Goal: Task Accomplishment & Management: Manage account settings

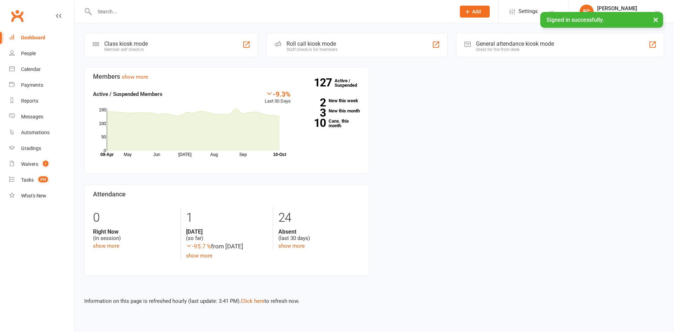
click at [144, 8] on input "text" at bounding box center [271, 12] width 358 height 10
paste input "Athena"
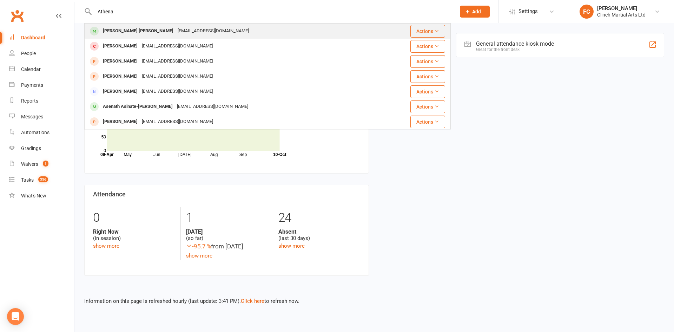
type input "Athena"
click at [137, 31] on div "[PERSON_NAME] [PERSON_NAME]" at bounding box center [138, 31] width 75 height 10
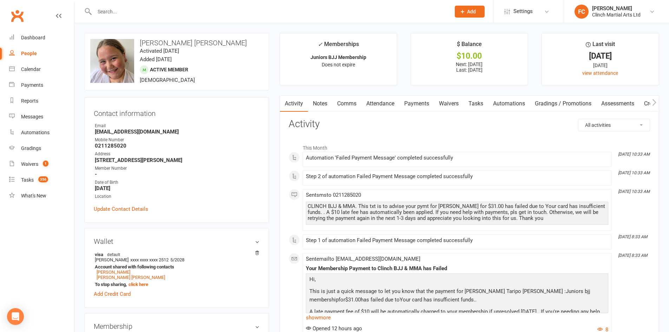
click at [450, 104] on link "Waivers" at bounding box center [448, 103] width 29 height 16
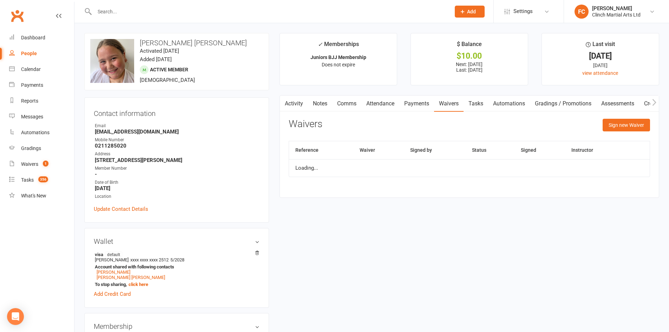
click at [412, 106] on link "Payments" at bounding box center [416, 103] width 35 height 16
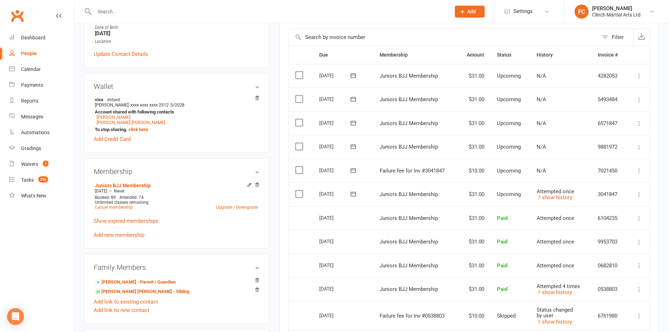
scroll to position [211, 0]
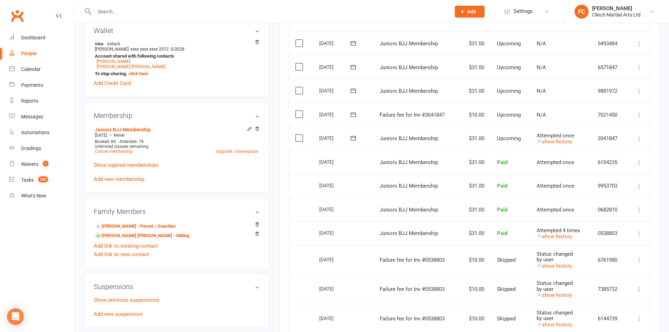
click at [354, 116] on icon at bounding box center [353, 114] width 5 height 5
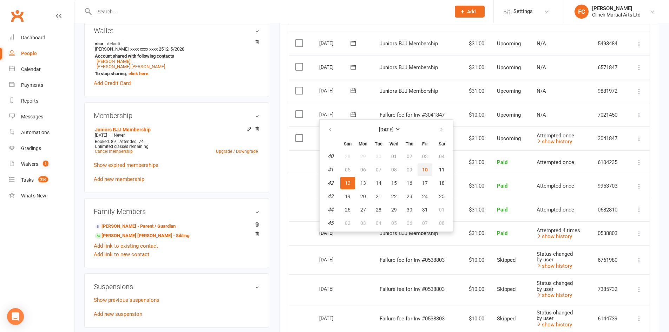
click at [424, 169] on span "10" at bounding box center [425, 170] width 6 height 6
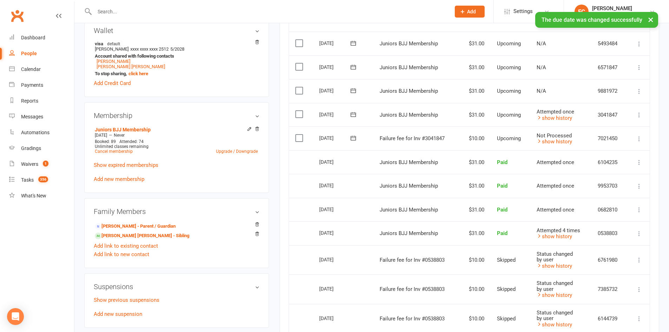
click at [296, 138] on label at bounding box center [299, 137] width 9 height 7
click at [296, 134] on input "checkbox" at bounding box center [297, 134] width 5 height 0
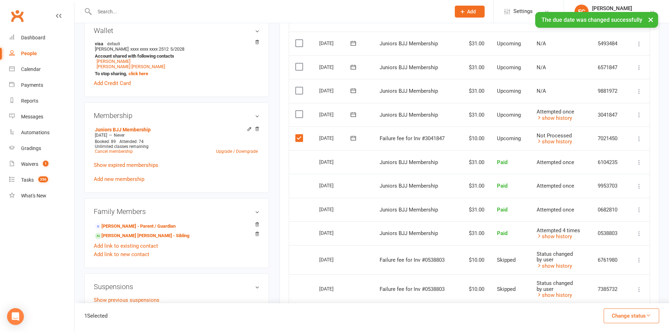
click at [633, 318] on button "Change status" at bounding box center [630, 315] width 55 height 15
click at [624, 301] on link "Skipped" at bounding box center [623, 297] width 69 height 14
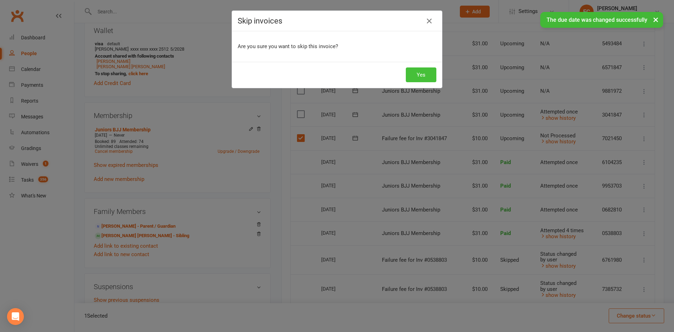
click at [418, 72] on button "Yes" at bounding box center [421, 74] width 31 height 15
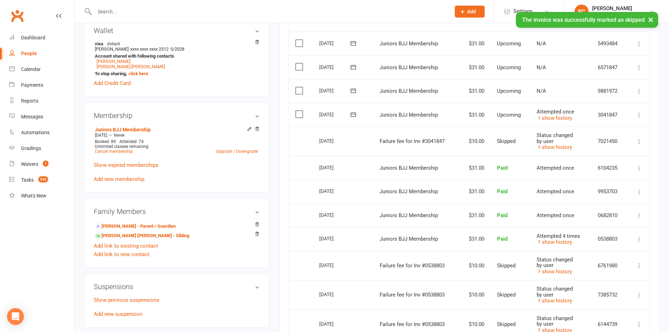
click at [352, 112] on icon at bounding box center [353, 114] width 5 height 5
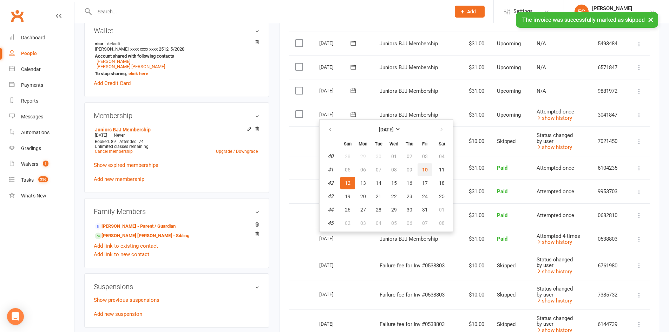
click at [427, 172] on button "10" at bounding box center [424, 169] width 15 height 13
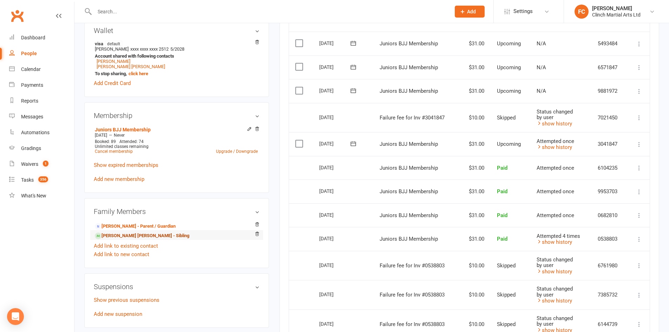
click at [114, 237] on link "Susana Taripo Jack Marsters - Sibling" at bounding box center [142, 235] width 94 height 7
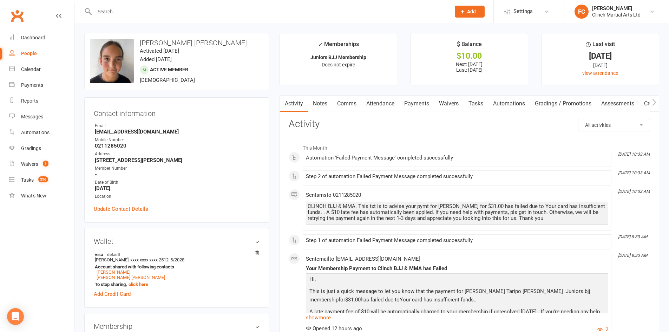
click at [377, 105] on link "Attendance" at bounding box center [380, 103] width 38 height 16
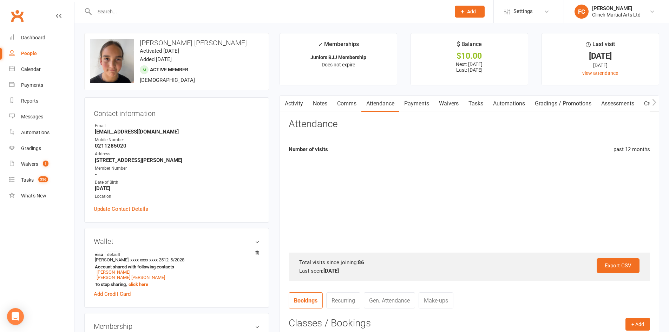
click at [417, 107] on link "Payments" at bounding box center [416, 103] width 35 height 16
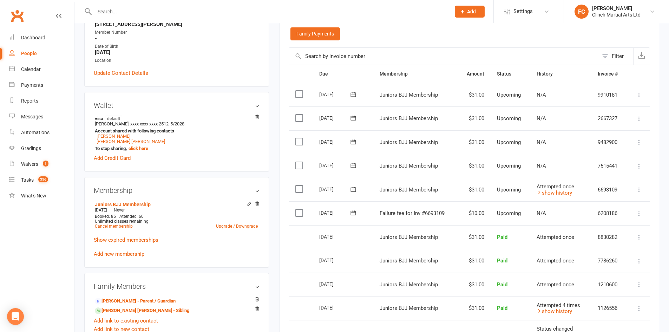
scroll to position [140, 0]
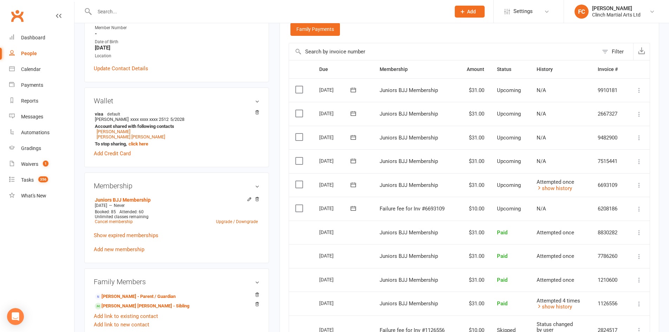
click at [351, 210] on icon at bounding box center [353, 208] width 7 height 7
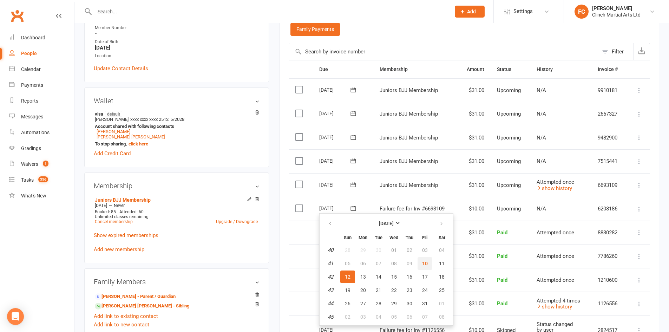
click at [420, 263] on button "10" at bounding box center [424, 263] width 15 height 13
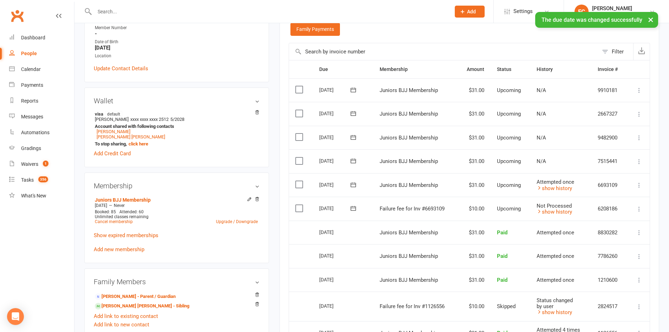
click at [299, 207] on label at bounding box center [299, 208] width 9 height 7
click at [299, 205] on input "checkbox" at bounding box center [297, 205] width 5 height 0
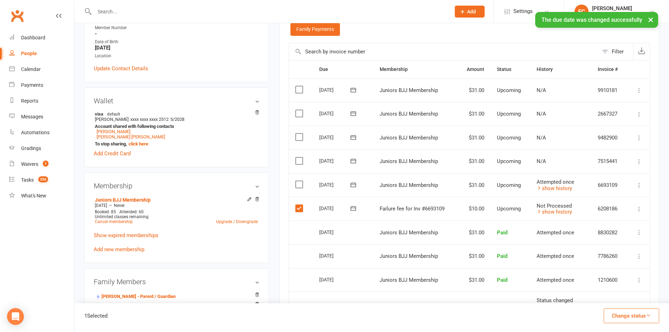
click at [618, 316] on button "Change status" at bounding box center [630, 315] width 55 height 15
click at [612, 301] on link "Skipped" at bounding box center [623, 297] width 69 height 14
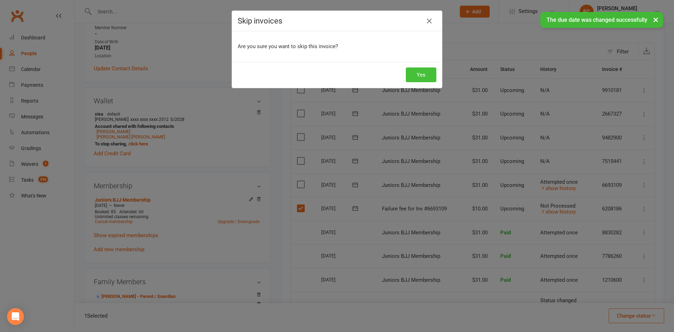
click at [418, 73] on button "Yes" at bounding box center [421, 74] width 31 height 15
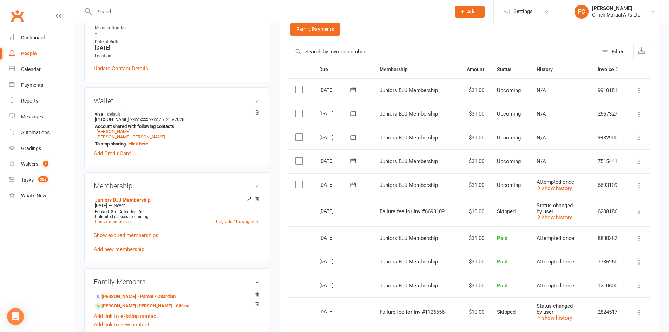
click at [657, 188] on div "Activity Notes Comms Attendance Payments Waivers Tasks Automations Gradings / P…" at bounding box center [468, 243] width 379 height 577
click at [289, 211] on td "Select this" at bounding box center [301, 211] width 24 height 29
click at [352, 183] on icon at bounding box center [353, 184] width 5 height 5
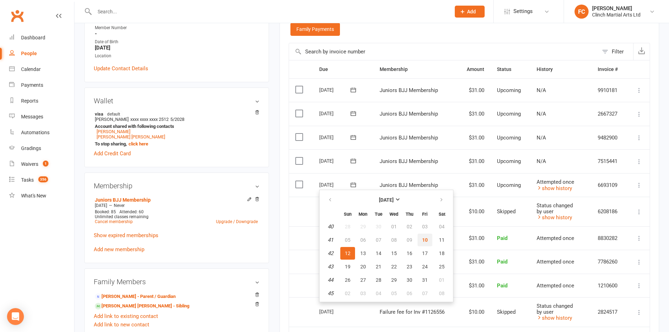
click at [426, 239] on span "10" at bounding box center [425, 240] width 6 height 6
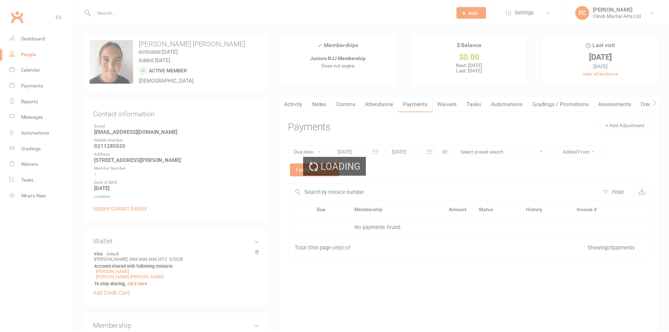
scroll to position [140, 0]
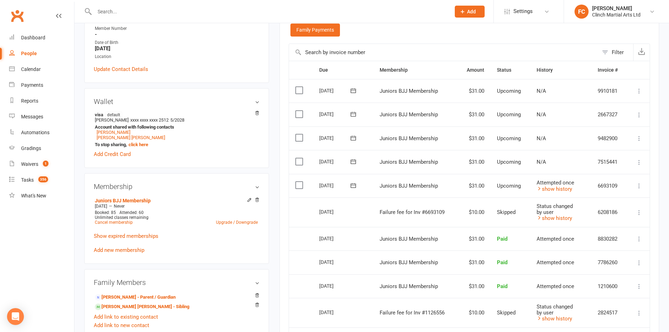
click at [598, 32] on div "Due date Due date Date paid Date failed [DATE] [DATE] Sun Mon Tue Wed Thu Fri S…" at bounding box center [468, 20] width 361 height 45
click at [494, 40] on div "Due date Due date Date paid Date failed 09 Sep 2025 September 2025 Sun Mon Tue …" at bounding box center [468, 20] width 361 height 45
click at [31, 85] on div "Payments" at bounding box center [32, 85] width 22 height 6
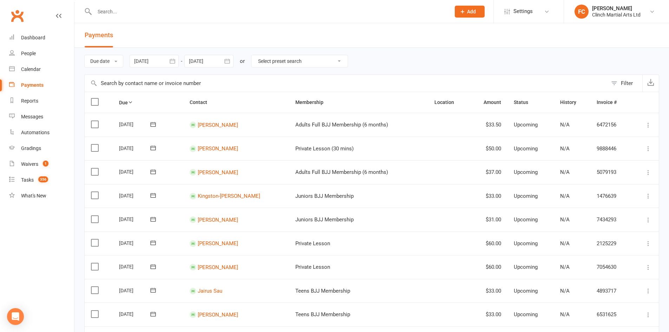
click at [383, 67] on div "Due date Due date Date paid Date failed 09 Sep 2025 September 2025 Sun Mon Tue …" at bounding box center [371, 61] width 574 height 27
drag, startPoint x: 381, startPoint y: 65, endPoint x: 246, endPoint y: 54, distance: 135.1
click at [246, 54] on div "Due date Due date Date paid Date failed 09 Sep 2025 September 2025 Sun Mon Tue …" at bounding box center [371, 61] width 574 height 27
click at [626, 82] on div "Filter" at bounding box center [626, 83] width 12 height 8
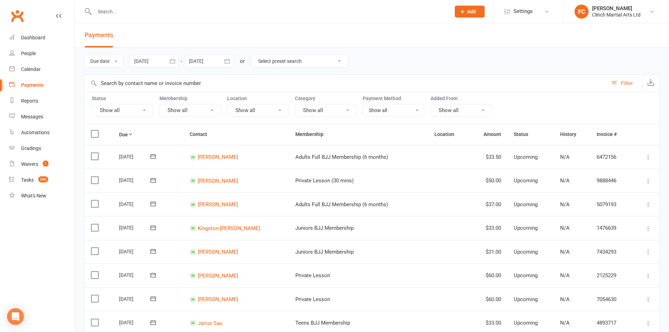
click at [125, 115] on button "Show all" at bounding box center [122, 110] width 61 height 13
click at [116, 180] on link "Failed" at bounding box center [131, 182] width 78 height 14
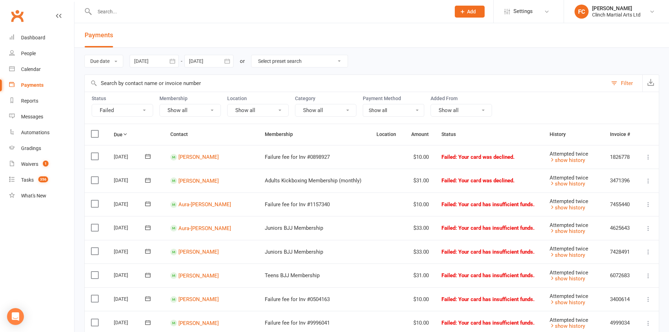
click at [125, 110] on button "Failed" at bounding box center [122, 110] width 61 height 13
click at [108, 224] on link "Upcoming (auto-reschedule)" at bounding box center [131, 224] width 78 height 14
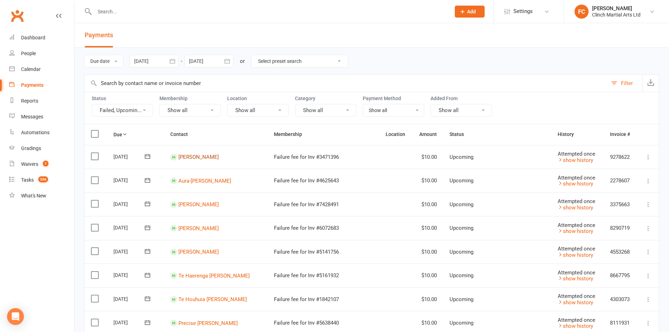
scroll to position [35, 0]
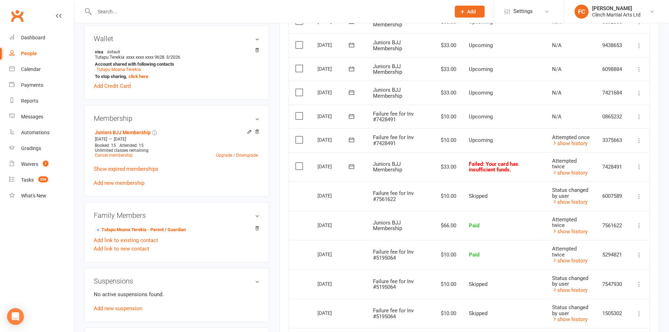
scroll to position [211, 0]
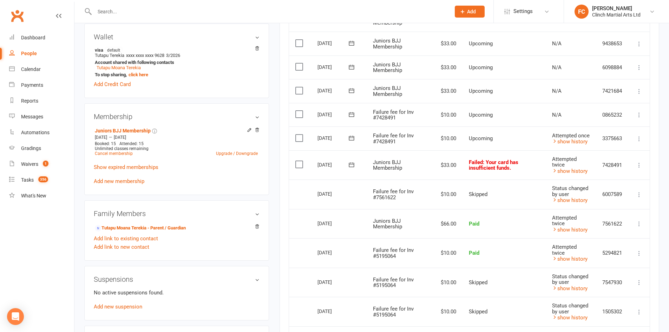
click at [348, 138] on icon at bounding box center [351, 137] width 7 height 7
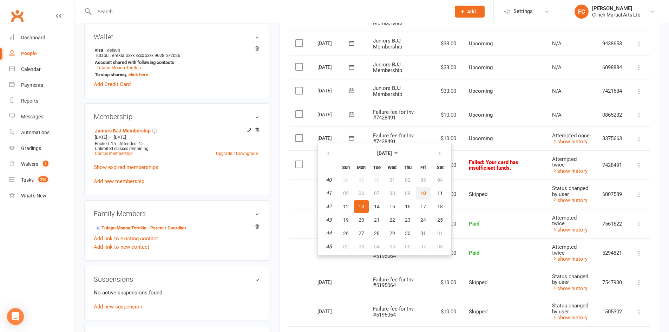
drag, startPoint x: 422, startPoint y: 192, endPoint x: 369, endPoint y: 42, distance: 159.7
click at [422, 193] on span "10" at bounding box center [423, 193] width 6 height 6
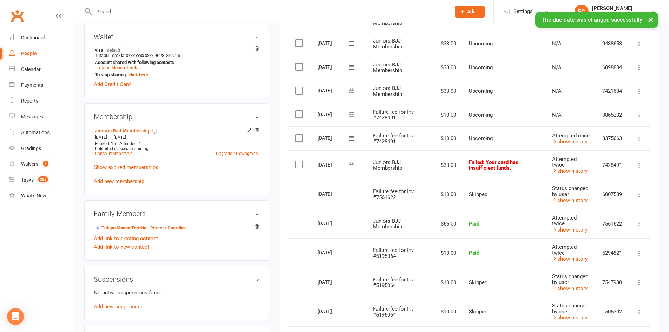
click at [299, 138] on label at bounding box center [299, 137] width 9 height 7
click at [299, 134] on input "checkbox" at bounding box center [297, 134] width 5 height 0
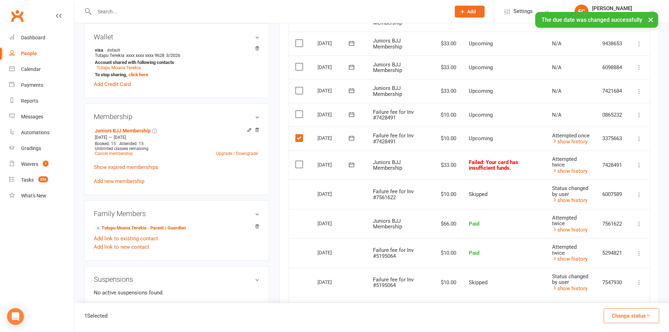
click at [616, 315] on button "Change status" at bounding box center [630, 315] width 55 height 15
click at [617, 298] on link "Skipped" at bounding box center [623, 297] width 69 height 14
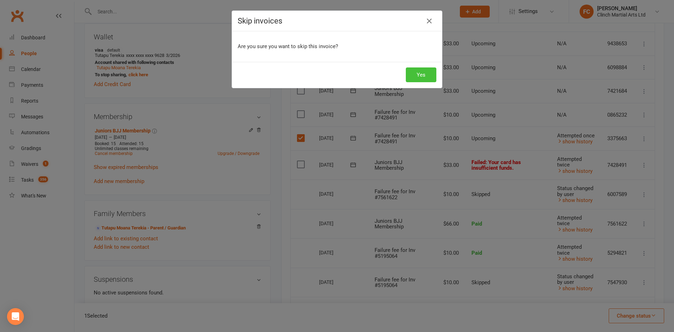
click at [418, 74] on button "Yes" at bounding box center [421, 74] width 31 height 15
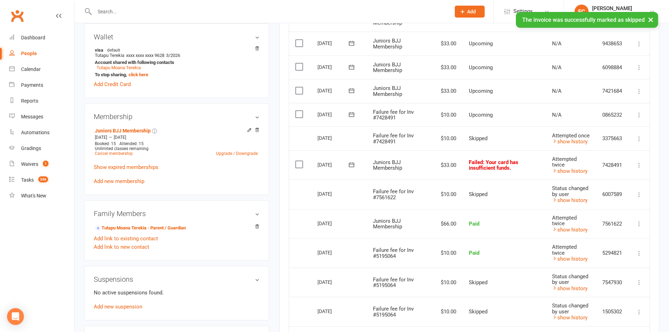
click at [351, 165] on icon at bounding box center [351, 164] width 7 height 7
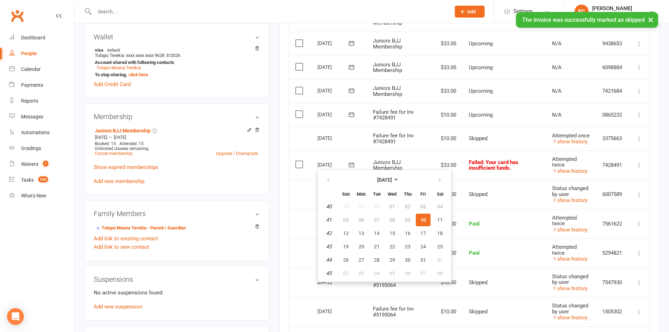
drag, startPoint x: 419, startPoint y: 220, endPoint x: 439, endPoint y: 219, distance: 19.7
click at [420, 220] on span "10" at bounding box center [423, 220] width 6 height 6
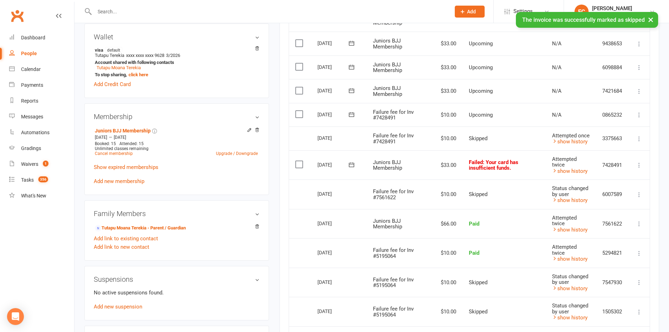
click at [351, 165] on icon at bounding box center [351, 164] width 7 height 7
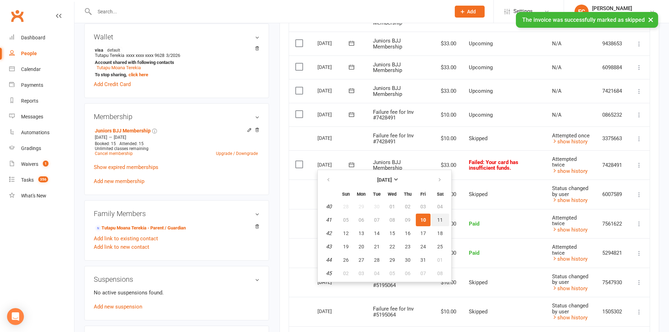
click at [437, 217] on span "11" at bounding box center [440, 220] width 6 height 6
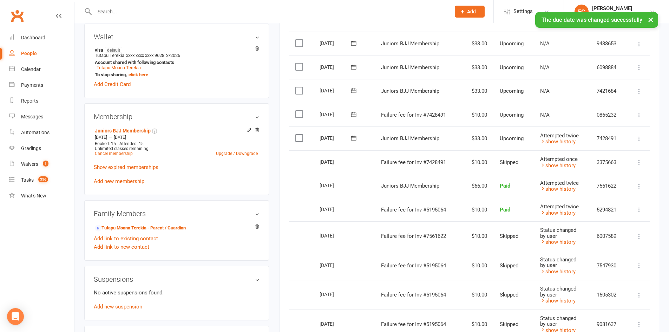
click at [352, 138] on icon at bounding box center [353, 137] width 5 height 5
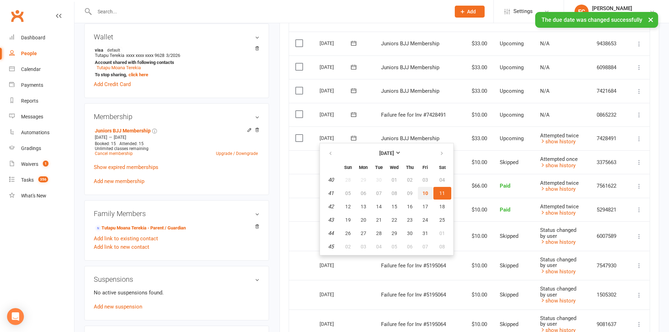
click at [427, 190] on span "10" at bounding box center [425, 193] width 6 height 6
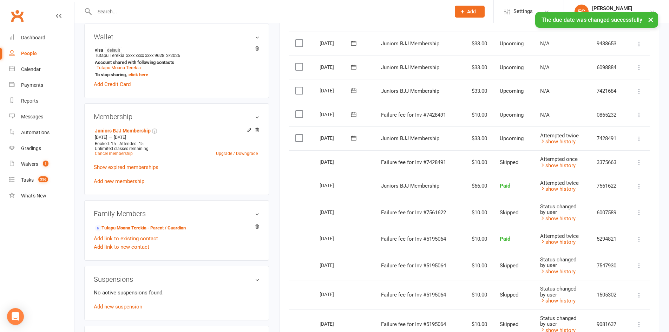
click at [355, 114] on icon at bounding box center [353, 114] width 7 height 7
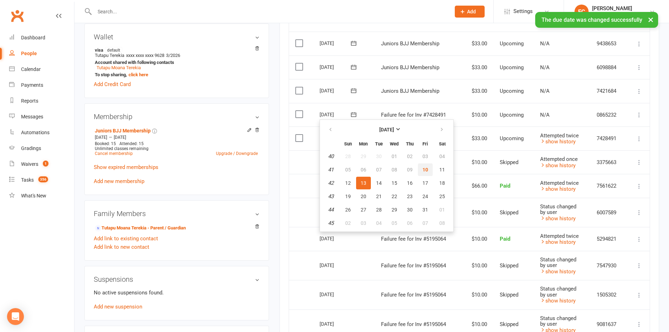
click at [423, 169] on span "10" at bounding box center [425, 170] width 6 height 6
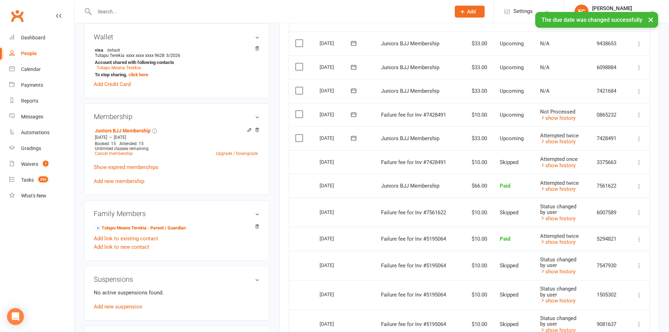
click at [297, 114] on label at bounding box center [299, 114] width 9 height 7
click at [297, 111] on input "checkbox" at bounding box center [297, 111] width 5 height 0
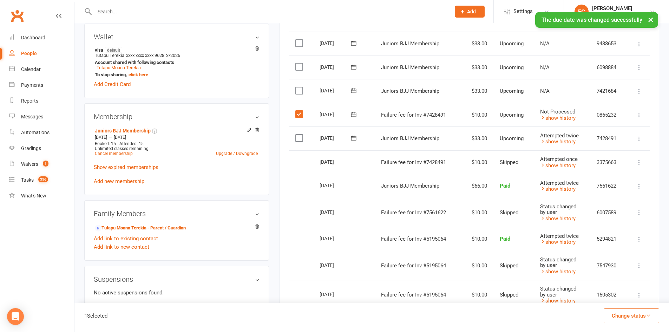
drag, startPoint x: 609, startPoint y: 314, endPoint x: 610, endPoint y: 307, distance: 7.8
click at [609, 314] on button "Change status" at bounding box center [630, 315] width 55 height 15
click at [609, 299] on link "Skipped" at bounding box center [623, 297] width 69 height 14
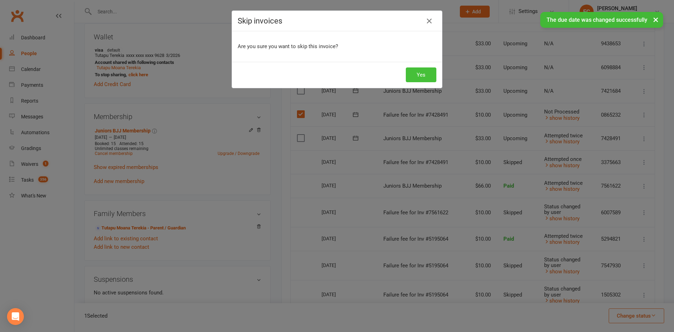
click at [420, 74] on button "Yes" at bounding box center [421, 74] width 31 height 15
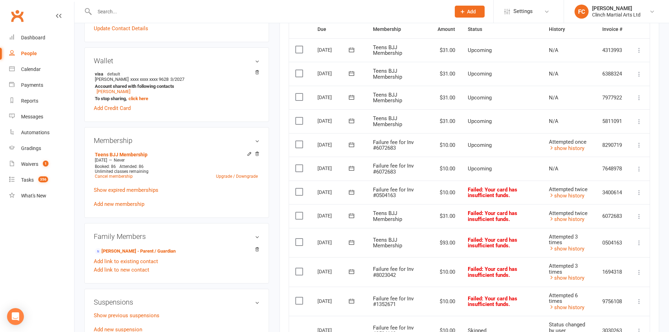
scroll to position [211, 0]
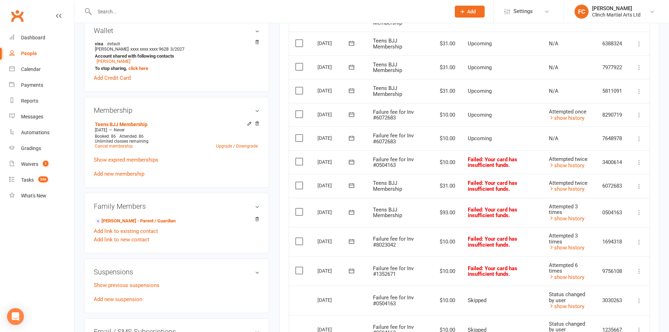
click at [351, 137] on icon at bounding box center [351, 137] width 7 height 7
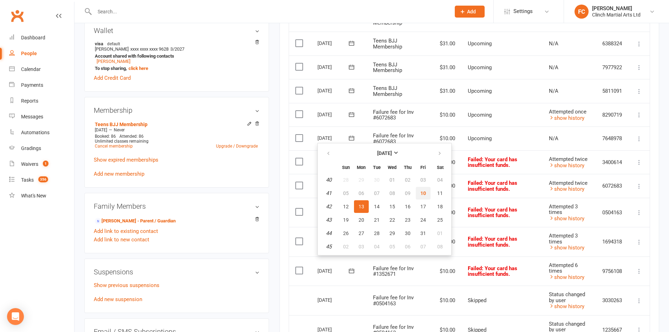
click at [418, 193] on button "10" at bounding box center [423, 193] width 15 height 13
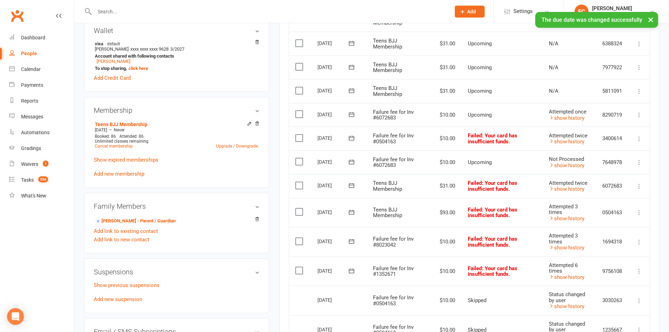
click at [299, 163] on label at bounding box center [299, 161] width 9 height 7
click at [299, 158] on input "checkbox" at bounding box center [297, 158] width 5 height 0
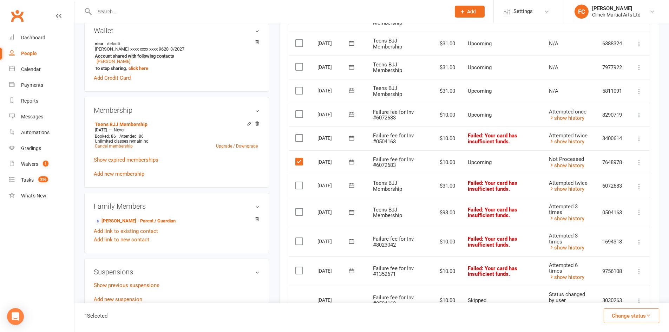
drag, startPoint x: 626, startPoint y: 318, endPoint x: 614, endPoint y: 298, distance: 22.7
click at [626, 317] on button "Change status" at bounding box center [630, 315] width 55 height 15
click at [614, 298] on link "Skipped" at bounding box center [623, 297] width 69 height 14
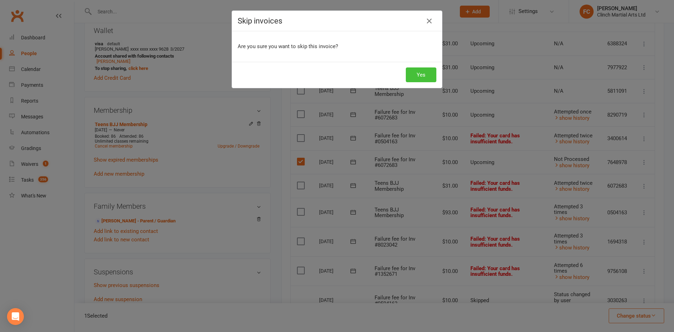
click at [425, 74] on button "Yes" at bounding box center [421, 74] width 31 height 15
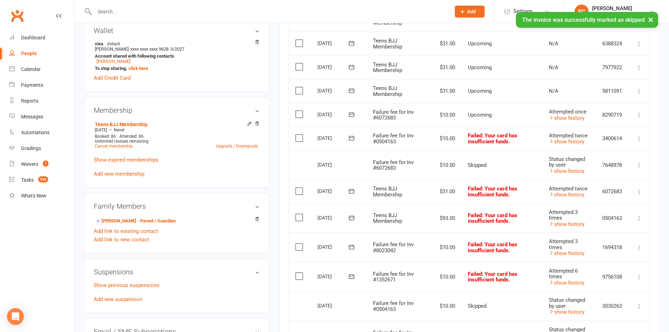
click at [353, 114] on icon at bounding box center [351, 114] width 7 height 7
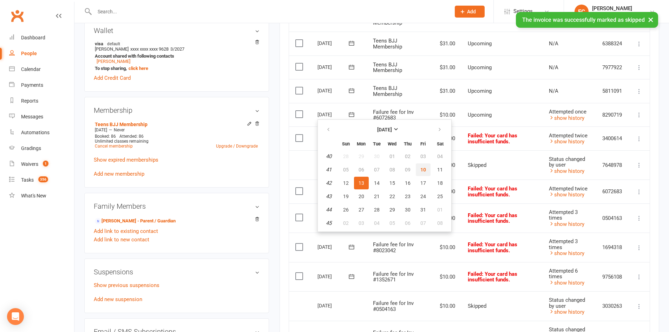
click at [422, 171] on span "10" at bounding box center [423, 170] width 6 height 6
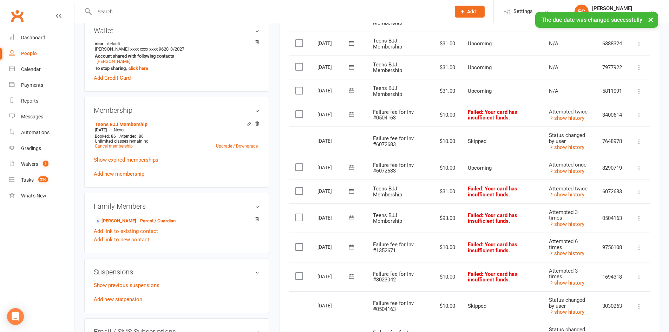
click at [299, 115] on label at bounding box center [299, 114] width 9 height 7
click at [299, 111] on input "checkbox" at bounding box center [297, 111] width 5 height 0
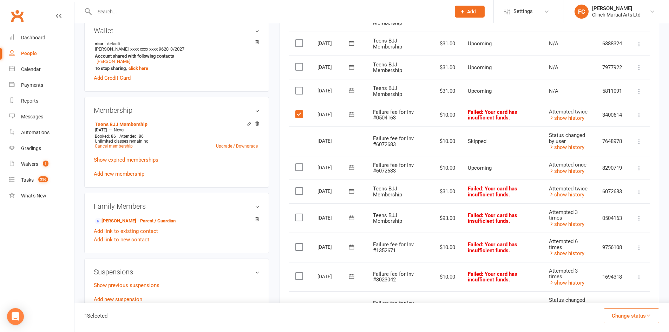
click at [299, 115] on label at bounding box center [299, 114] width 9 height 7
click at [299, 111] on input "checkbox" at bounding box center [297, 111] width 5 height 0
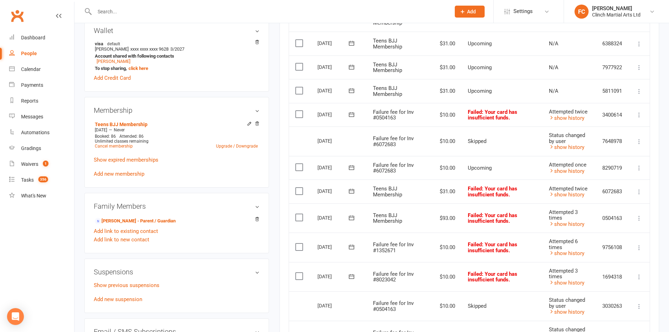
click at [298, 168] on label at bounding box center [299, 167] width 9 height 7
click at [298, 164] on input "checkbox" at bounding box center [297, 164] width 5 height 0
click at [623, 318] on button "Change status" at bounding box center [630, 315] width 55 height 15
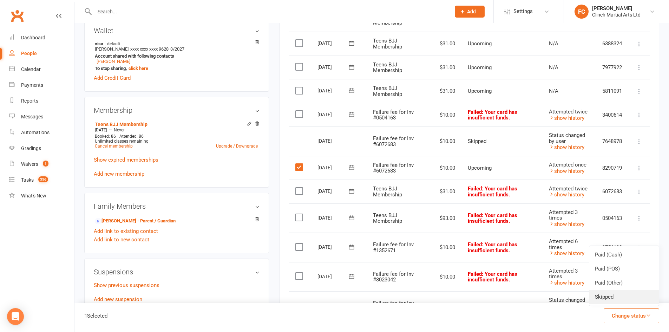
click at [617, 298] on link "Skipped" at bounding box center [623, 297] width 69 height 14
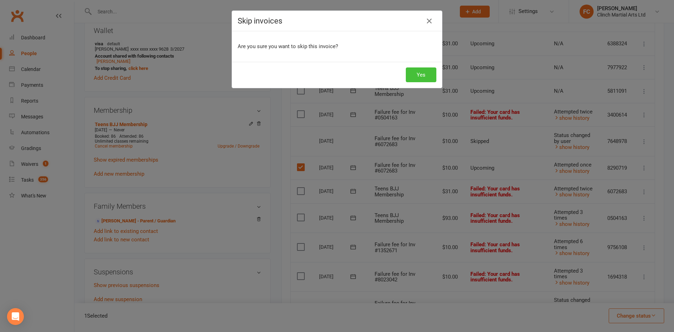
click at [420, 76] on button "Yes" at bounding box center [421, 74] width 31 height 15
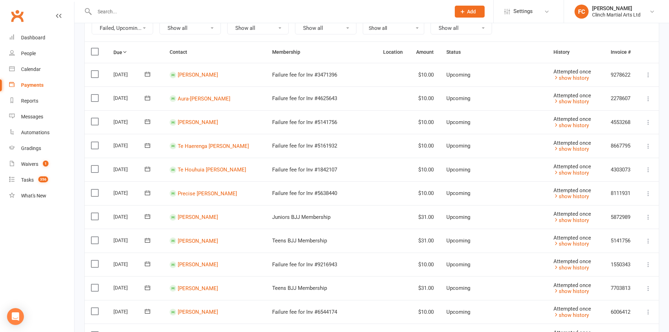
scroll to position [105, 0]
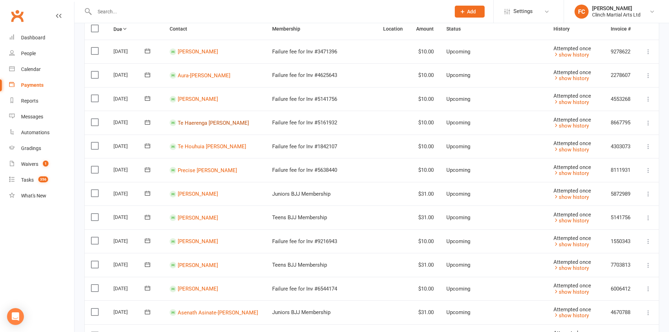
drag, startPoint x: 205, startPoint y: 121, endPoint x: 205, endPoint y: 124, distance: 3.6
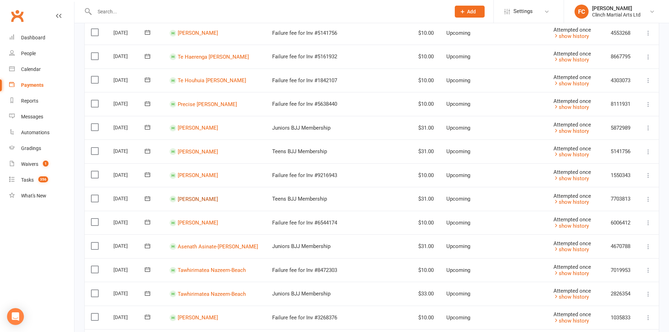
scroll to position [175, 0]
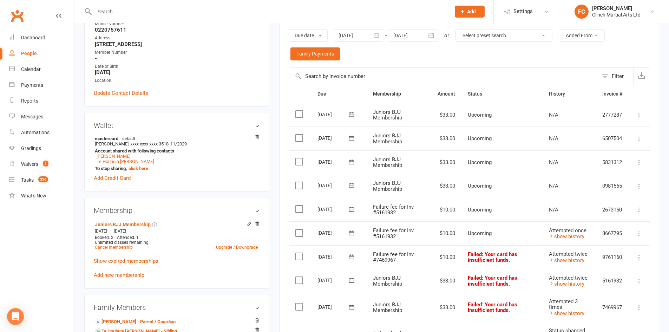
scroll to position [175, 0]
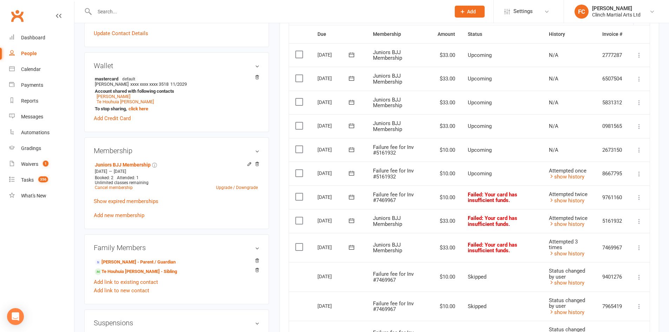
click at [350, 151] on icon at bounding box center [351, 149] width 7 height 7
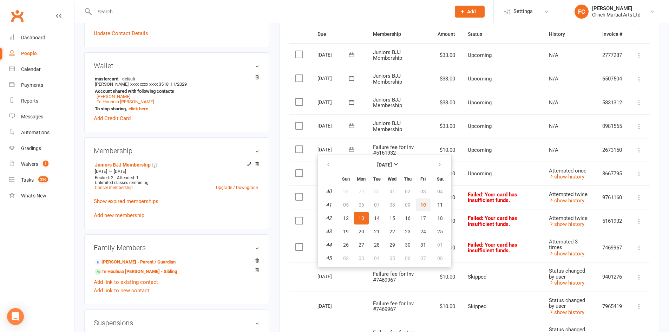
click at [422, 206] on span "10" at bounding box center [423, 205] width 6 height 6
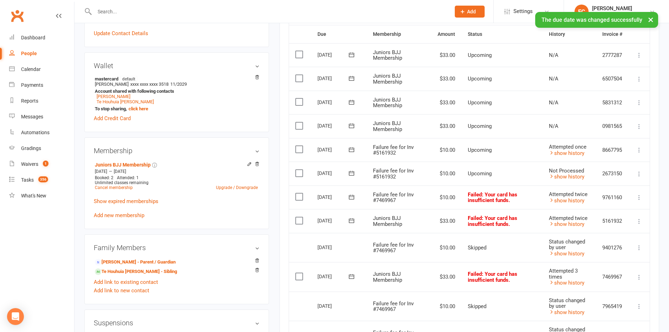
click at [297, 173] on label at bounding box center [299, 173] width 9 height 7
click at [297, 170] on input "checkbox" at bounding box center [297, 170] width 5 height 0
click at [623, 317] on button "Change status" at bounding box center [630, 315] width 55 height 15
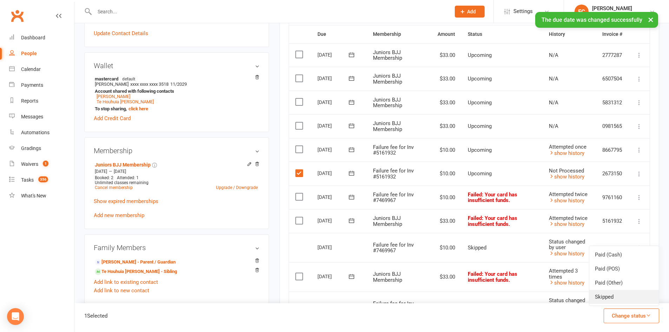
click at [614, 297] on link "Skipped" at bounding box center [623, 297] width 69 height 14
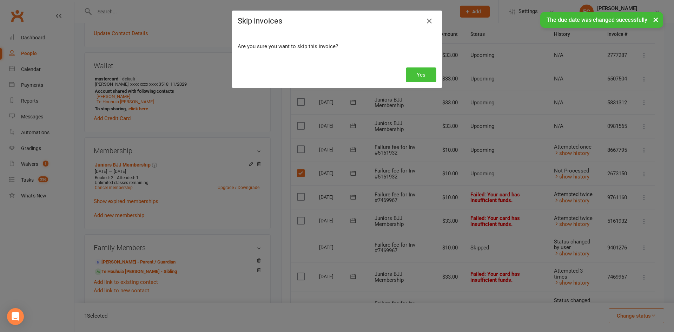
click at [417, 71] on button "Yes" at bounding box center [421, 74] width 31 height 15
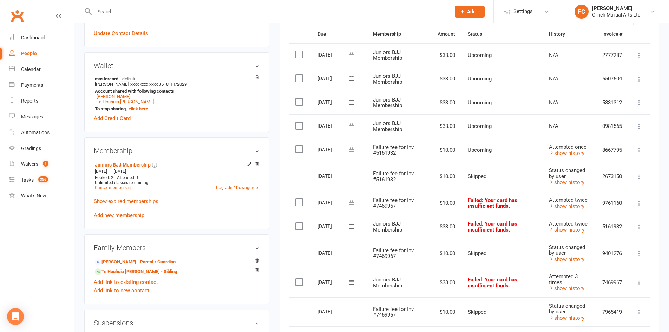
click at [351, 150] on icon at bounding box center [351, 149] width 7 height 7
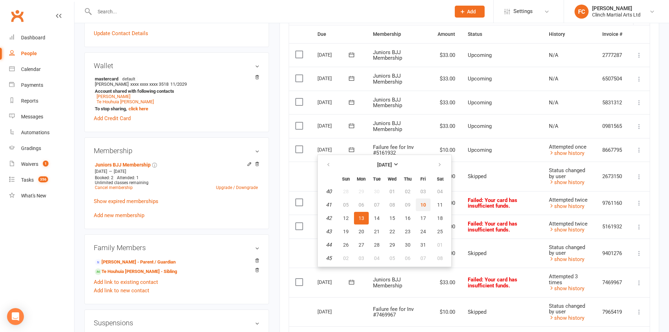
click at [421, 204] on span "10" at bounding box center [423, 205] width 6 height 6
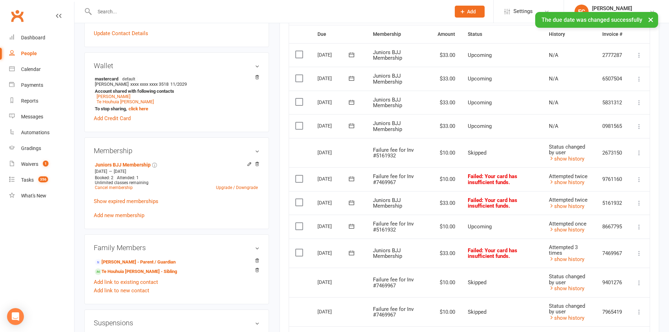
click at [299, 178] on label at bounding box center [299, 178] width 9 height 7
click at [299, 175] on input "checkbox" at bounding box center [297, 175] width 5 height 0
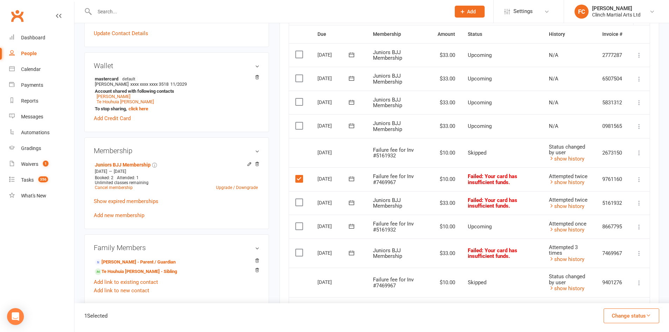
click at [298, 180] on label at bounding box center [299, 178] width 9 height 7
click at [298, 175] on input "checkbox" at bounding box center [297, 175] width 5 height 0
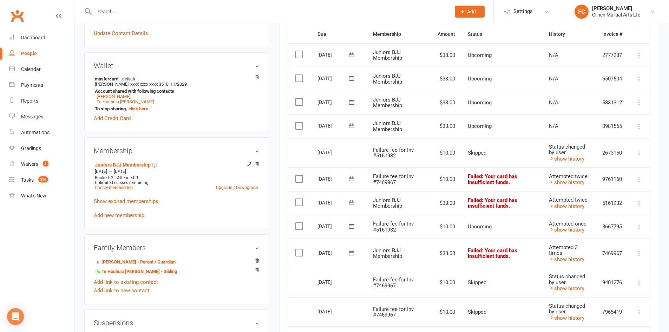
click at [298, 226] on label at bounding box center [299, 225] width 9 height 7
click at [298, 222] on input "checkbox" at bounding box center [297, 222] width 5 height 0
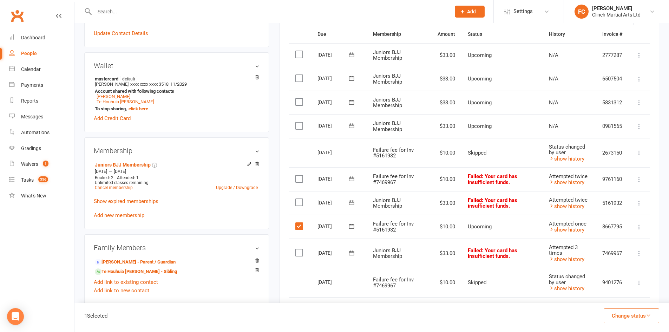
click at [619, 314] on button "Change status" at bounding box center [630, 315] width 55 height 15
click at [610, 299] on link "Skipped" at bounding box center [623, 297] width 69 height 14
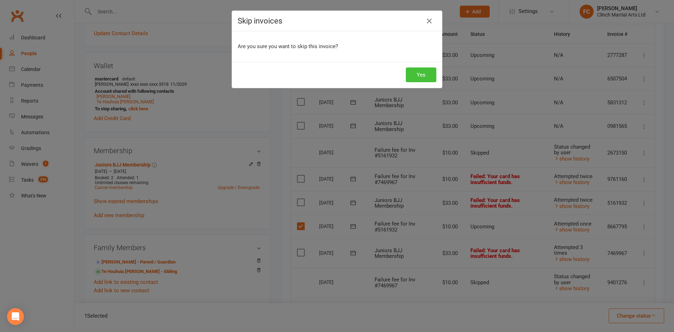
click at [419, 75] on button "Yes" at bounding box center [421, 74] width 31 height 15
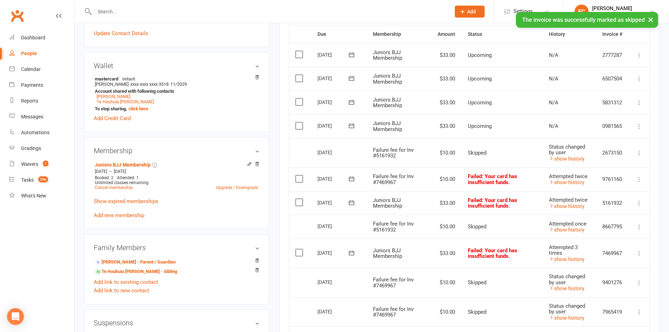
click at [350, 254] on icon at bounding box center [351, 252] width 7 height 7
click at [421, 311] on span "10" at bounding box center [423, 308] width 6 height 6
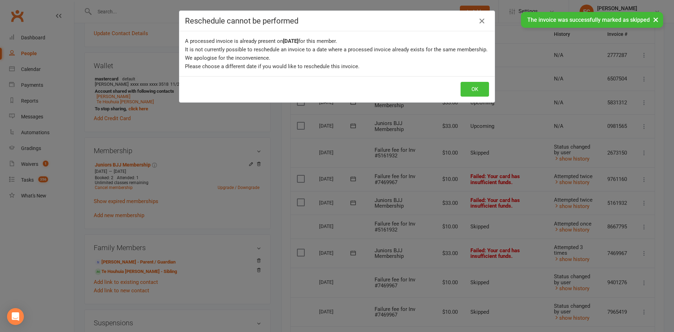
click at [471, 87] on button "OK" at bounding box center [474, 89] width 28 height 15
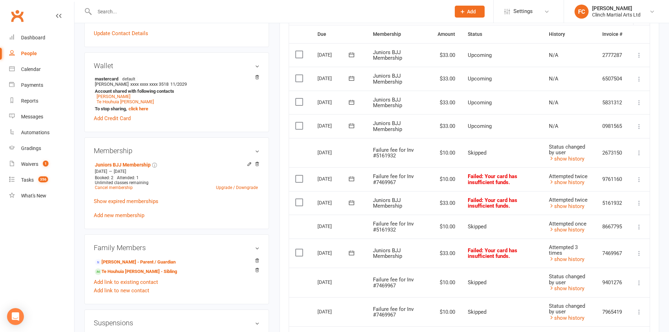
click at [351, 202] on icon at bounding box center [350, 202] width 5 height 5
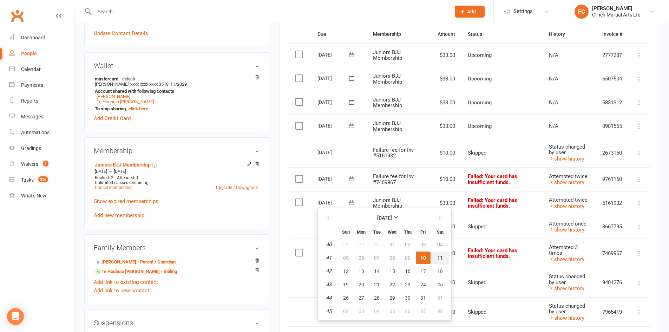
click at [435, 258] on button "11" at bounding box center [440, 257] width 18 height 13
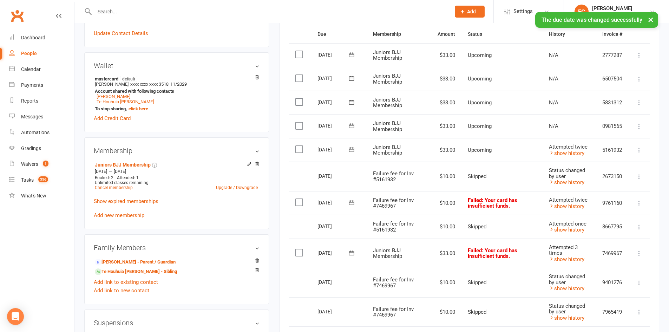
click at [352, 252] on icon at bounding box center [350, 252] width 5 height 5
click at [421, 310] on span "10" at bounding box center [423, 308] width 6 height 6
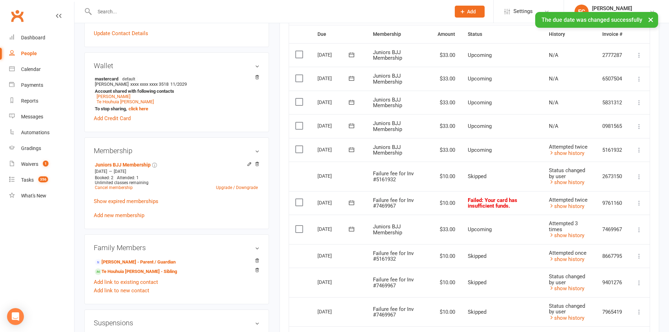
click at [349, 148] on icon at bounding box center [350, 149] width 5 height 5
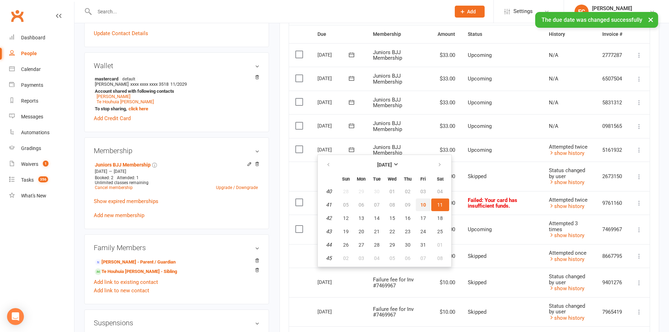
click at [419, 203] on button "10" at bounding box center [423, 204] width 15 height 13
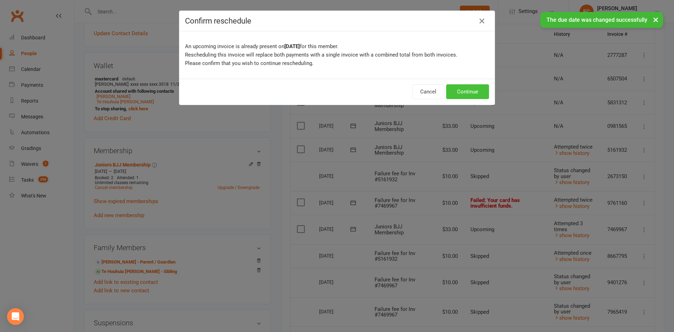
click at [463, 93] on button "Continue" at bounding box center [467, 91] width 43 height 15
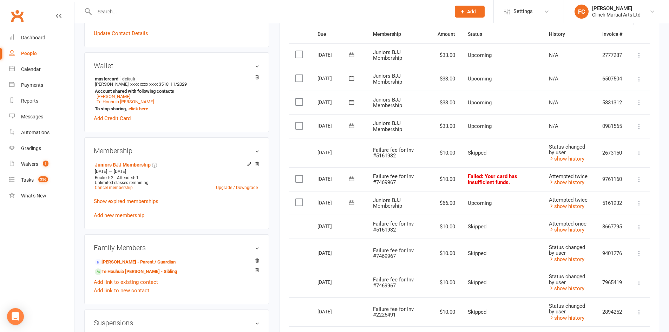
click at [350, 178] on icon at bounding box center [351, 178] width 7 height 7
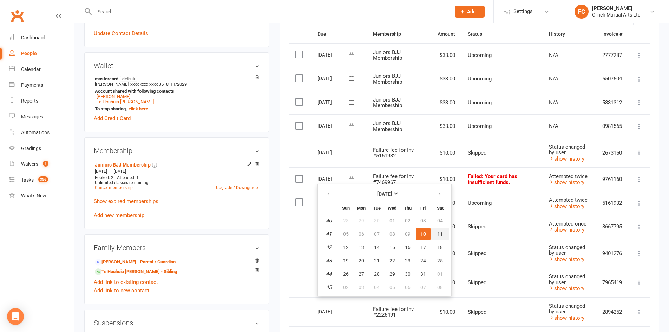
click at [436, 231] on button "11" at bounding box center [440, 233] width 18 height 13
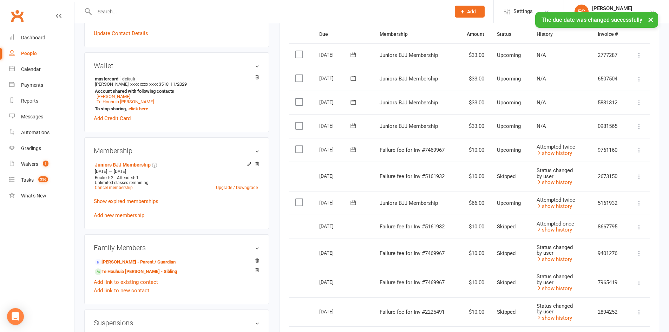
click at [353, 149] on icon at bounding box center [353, 149] width 5 height 5
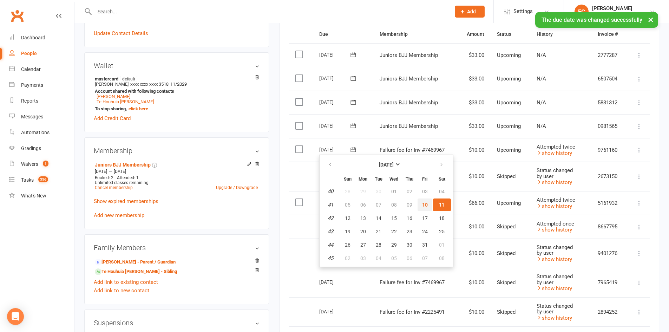
click at [426, 207] on span "10" at bounding box center [425, 205] width 6 height 6
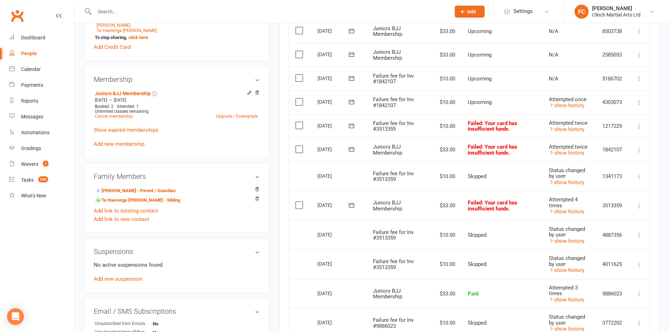
scroll to position [246, 0]
click at [352, 77] on icon at bounding box center [350, 79] width 5 height 5
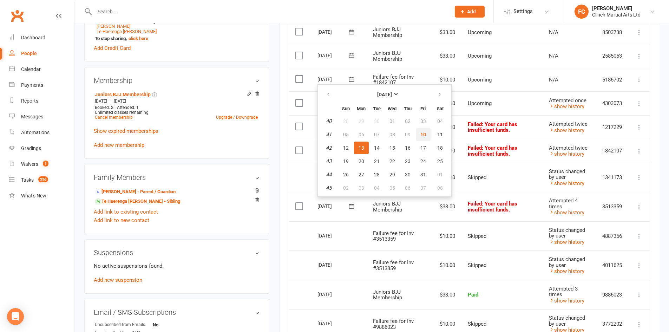
click at [423, 136] on span "10" at bounding box center [423, 135] width 6 height 6
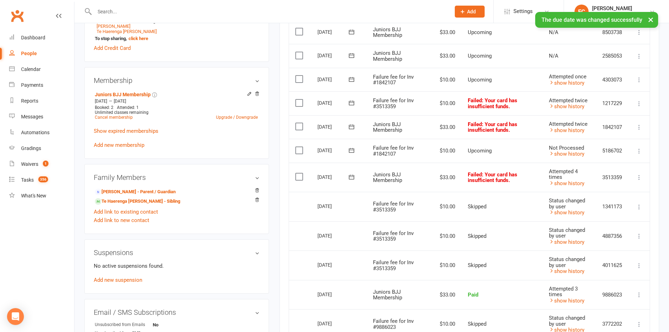
click at [300, 149] on label at bounding box center [299, 150] width 9 height 7
click at [300, 147] on input "checkbox" at bounding box center [297, 147] width 5 height 0
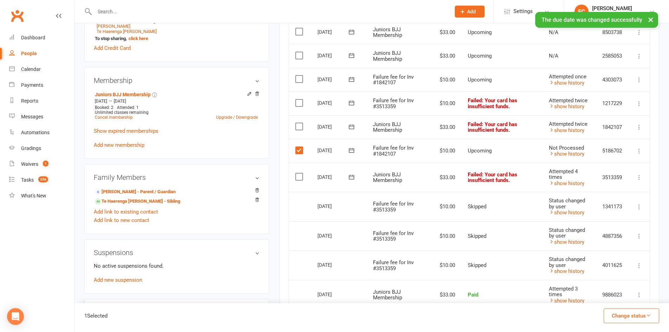
click at [622, 313] on button "Change status" at bounding box center [630, 315] width 55 height 15
click at [614, 297] on link "Skipped" at bounding box center [623, 297] width 69 height 14
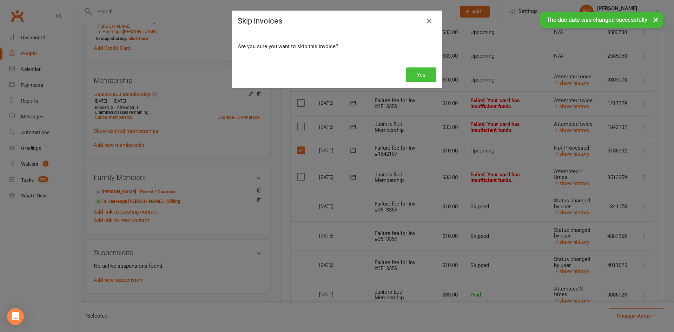
click at [417, 75] on button "Yes" at bounding box center [421, 74] width 31 height 15
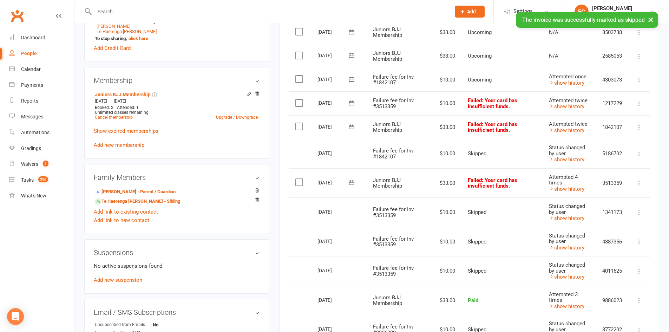
click at [350, 78] on icon at bounding box center [351, 79] width 7 height 7
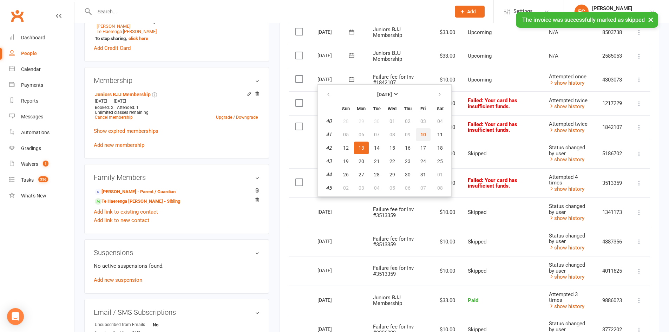
drag, startPoint x: 423, startPoint y: 134, endPoint x: 372, endPoint y: 40, distance: 106.9
click at [423, 133] on span "10" at bounding box center [423, 135] width 6 height 6
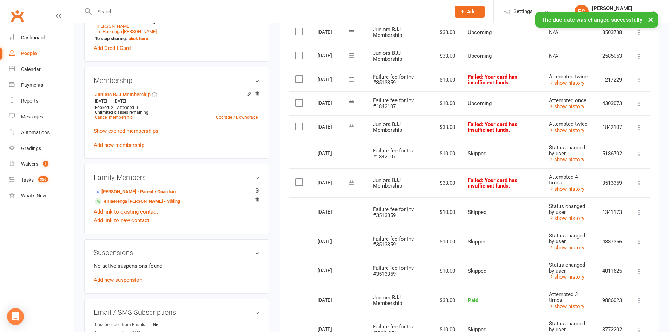
click at [297, 103] on label at bounding box center [299, 102] width 9 height 7
click at [297, 99] on input "checkbox" at bounding box center [297, 99] width 5 height 0
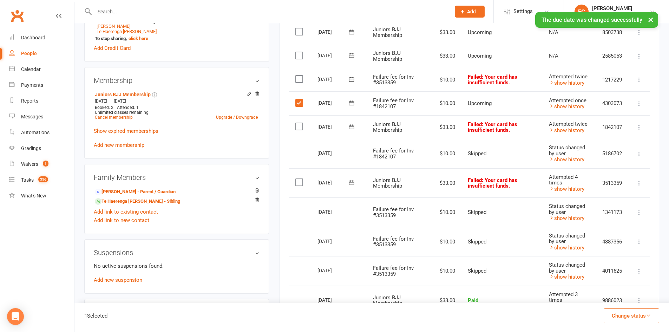
drag, startPoint x: 624, startPoint y: 313, endPoint x: 623, endPoint y: 305, distance: 8.1
click at [624, 313] on button "Change status" at bounding box center [630, 315] width 55 height 15
click at [621, 299] on link "Skipped" at bounding box center [623, 297] width 69 height 14
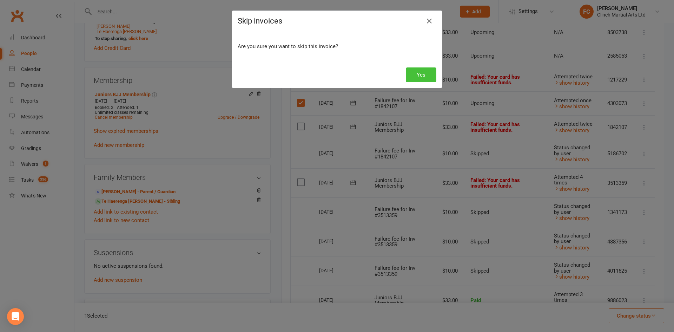
click at [424, 69] on button "Yes" at bounding box center [421, 74] width 31 height 15
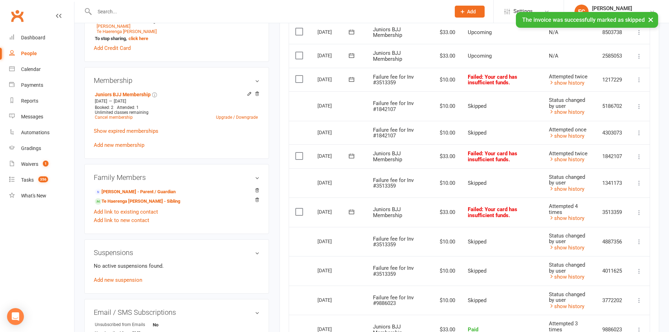
click at [351, 157] on icon at bounding box center [351, 155] width 7 height 7
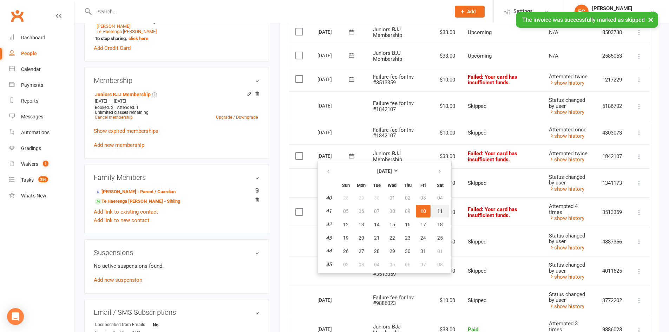
drag, startPoint x: 438, startPoint y: 212, endPoint x: 368, endPoint y: 42, distance: 183.7
click at [438, 211] on span "11" at bounding box center [440, 211] width 6 height 6
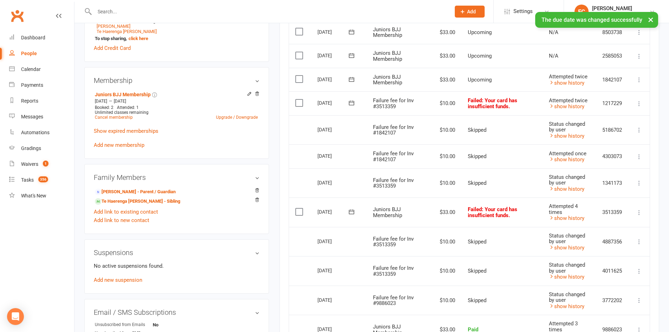
drag, startPoint x: 350, startPoint y: 211, endPoint x: 364, endPoint y: 216, distance: 14.7
click at [350, 210] on icon at bounding box center [351, 211] width 7 height 7
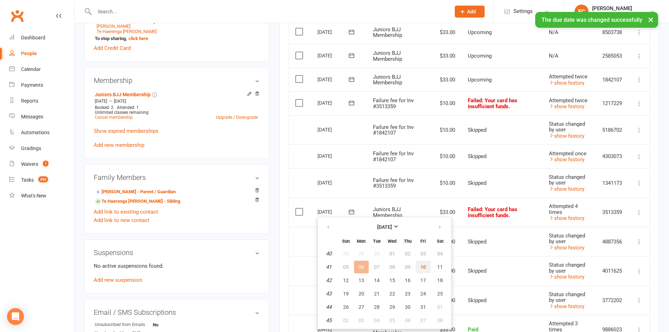
click at [419, 268] on button "10" at bounding box center [423, 266] width 15 height 13
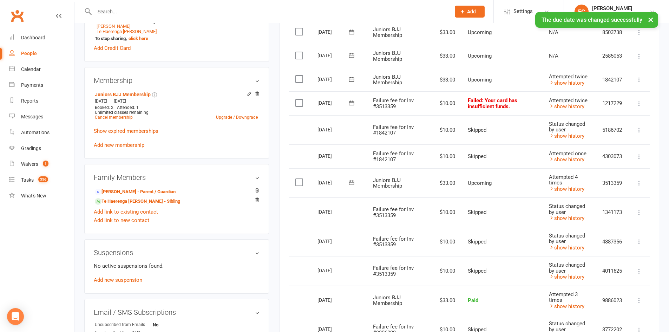
click at [351, 79] on icon at bounding box center [351, 79] width 7 height 7
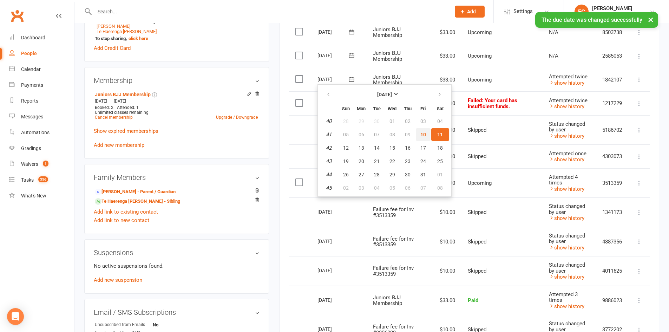
click at [423, 133] on span "10" at bounding box center [423, 135] width 6 height 6
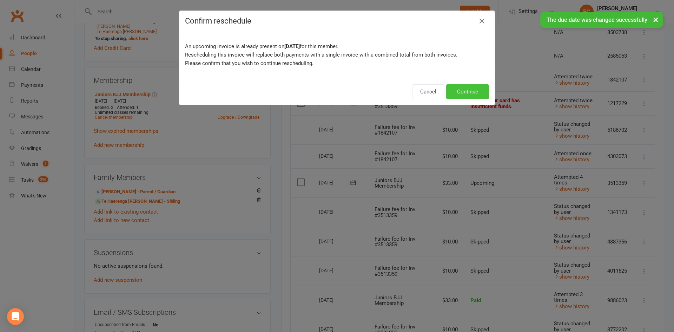
click at [452, 93] on button "Continue" at bounding box center [467, 91] width 43 height 15
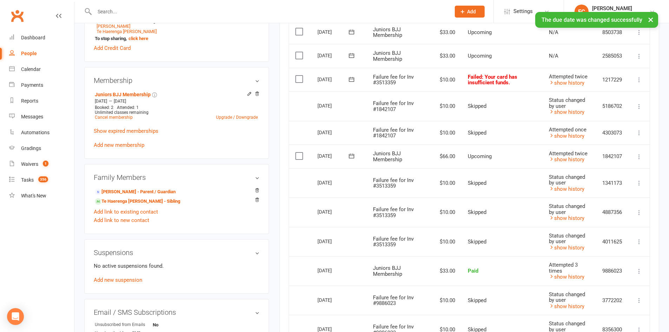
scroll to position [211, 0]
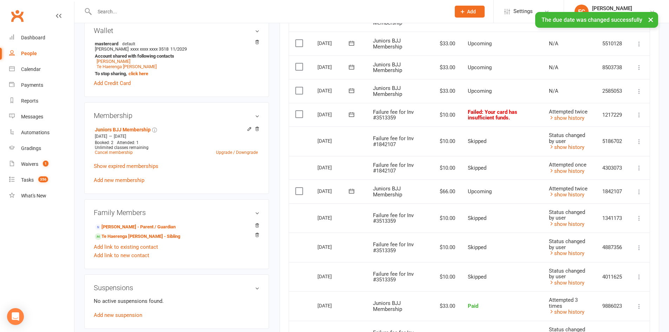
click at [351, 112] on icon at bounding box center [351, 114] width 7 height 7
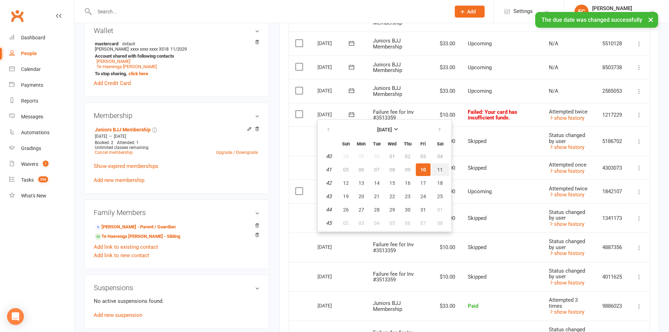
click at [440, 168] on span "11" at bounding box center [440, 170] width 6 height 6
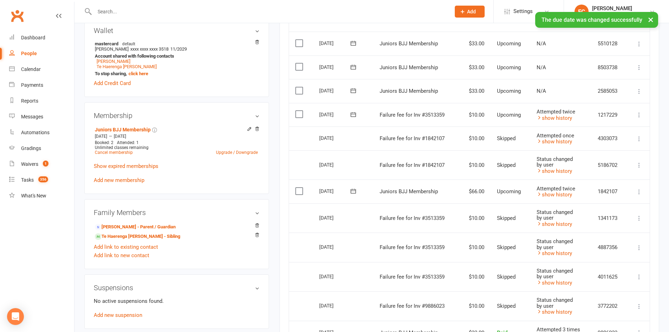
click at [353, 113] on icon at bounding box center [353, 114] width 5 height 5
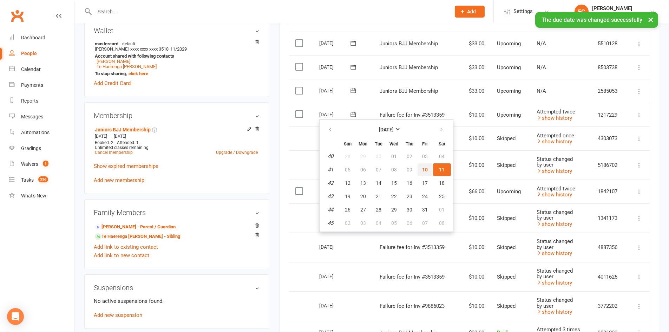
click at [425, 171] on span "10" at bounding box center [425, 170] width 6 height 6
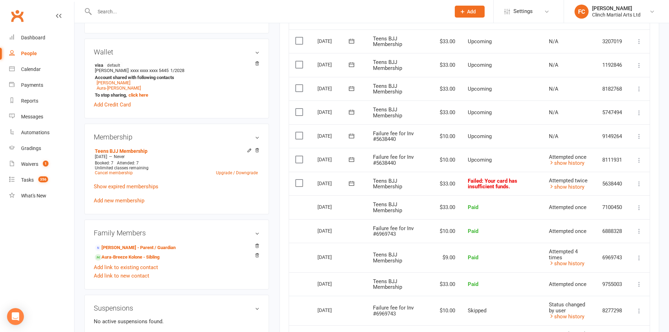
scroll to position [211, 0]
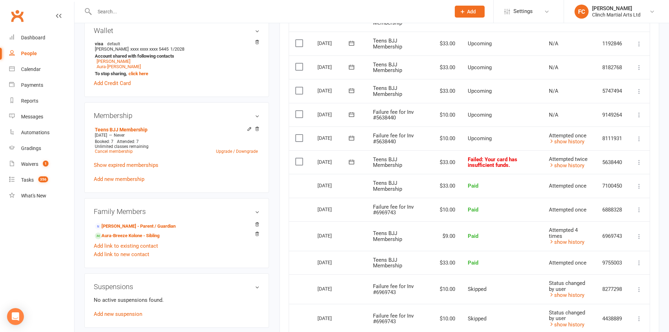
click at [349, 113] on icon at bounding box center [351, 114] width 7 height 7
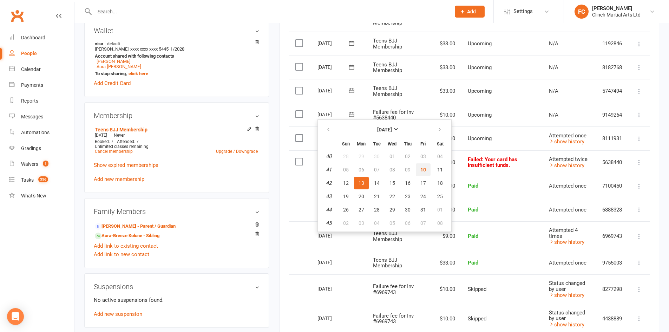
click at [421, 167] on span "10" at bounding box center [423, 170] width 6 height 6
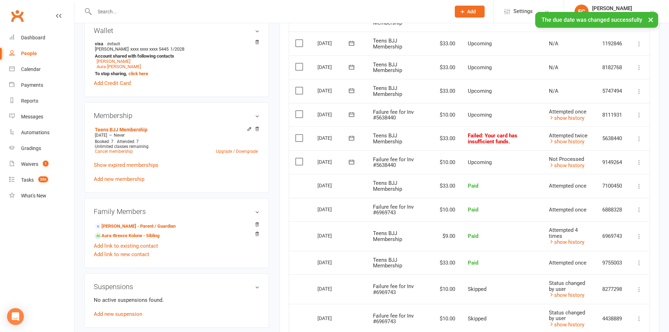
click at [298, 161] on label at bounding box center [299, 161] width 9 height 7
click at [298, 158] on input "checkbox" at bounding box center [297, 158] width 5 height 0
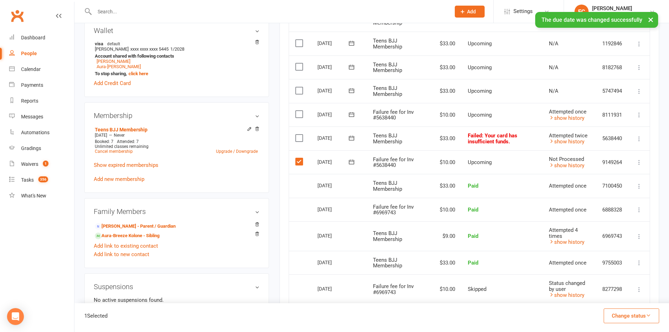
click at [628, 314] on button "Change status" at bounding box center [630, 315] width 55 height 15
click at [617, 297] on link "Skipped" at bounding box center [623, 297] width 69 height 14
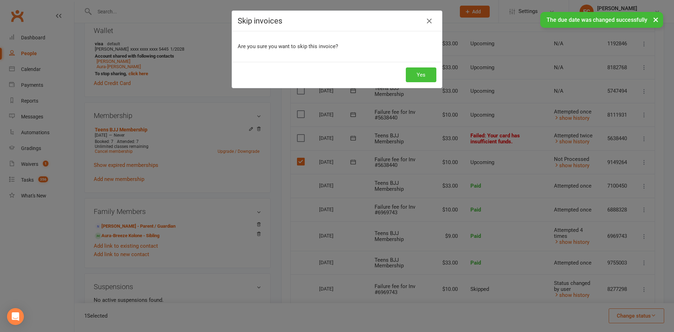
click at [414, 74] on button "Yes" at bounding box center [421, 74] width 31 height 15
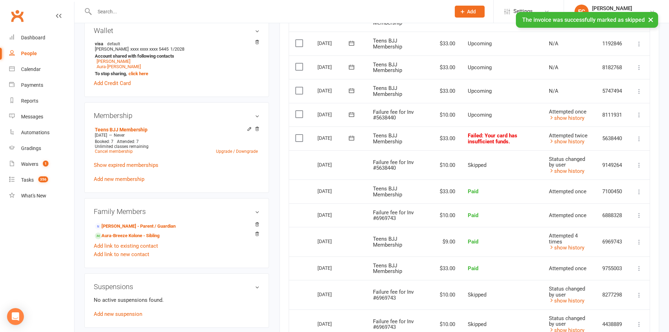
click at [352, 114] on icon at bounding box center [350, 114] width 5 height 5
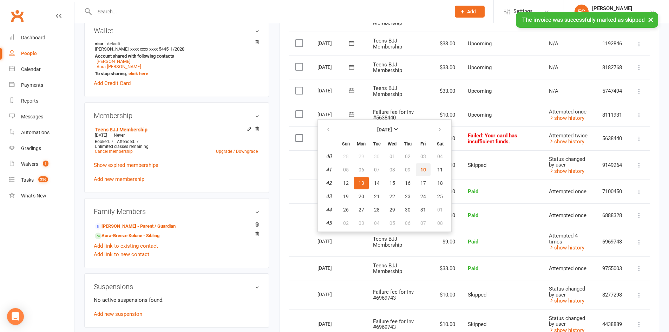
click at [423, 170] on span "10" at bounding box center [423, 170] width 6 height 6
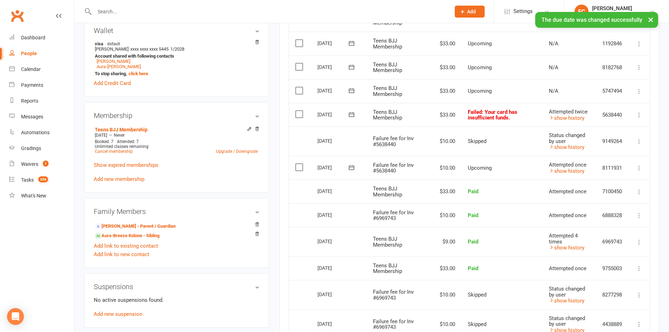
click at [299, 167] on label at bounding box center [299, 167] width 9 height 7
click at [299, 164] on input "checkbox" at bounding box center [297, 164] width 5 height 0
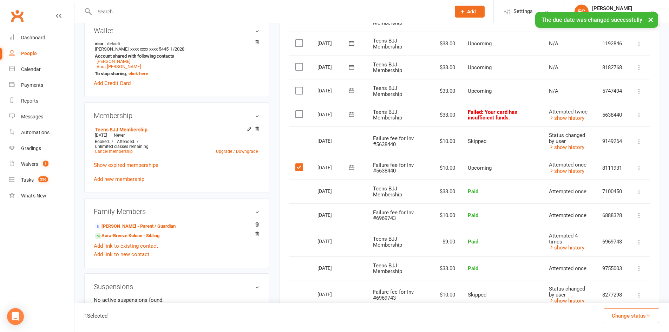
click at [621, 318] on button "Change status" at bounding box center [630, 315] width 55 height 15
click at [616, 297] on link "Skipped" at bounding box center [623, 297] width 69 height 14
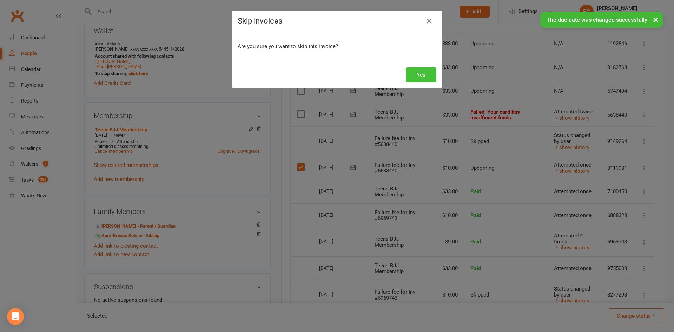
click at [422, 72] on button "Yes" at bounding box center [421, 74] width 31 height 15
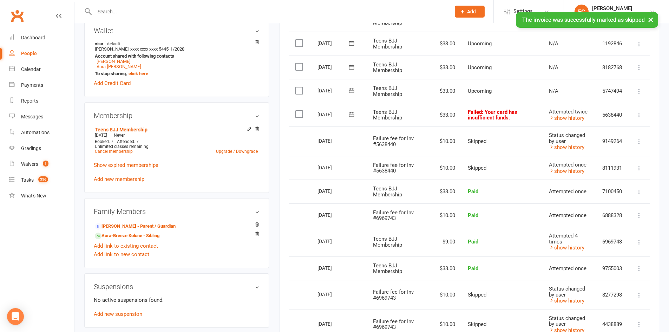
click at [351, 114] on icon at bounding box center [350, 114] width 5 height 5
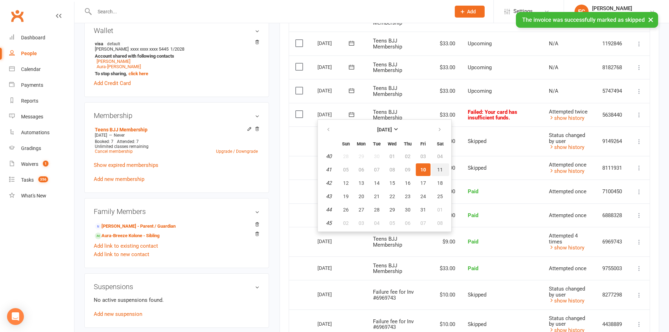
drag, startPoint x: 437, startPoint y: 170, endPoint x: 368, endPoint y: 41, distance: 145.8
click at [437, 170] on span "11" at bounding box center [440, 170] width 6 height 6
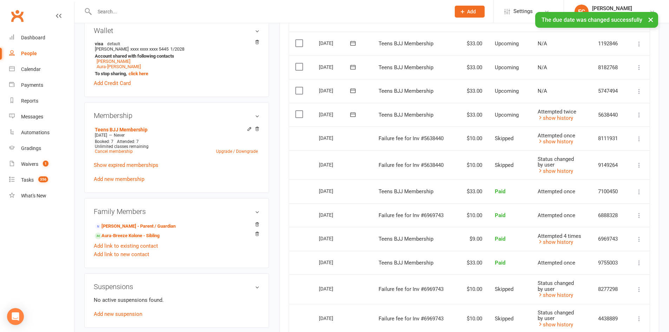
click at [354, 114] on icon at bounding box center [352, 114] width 5 height 5
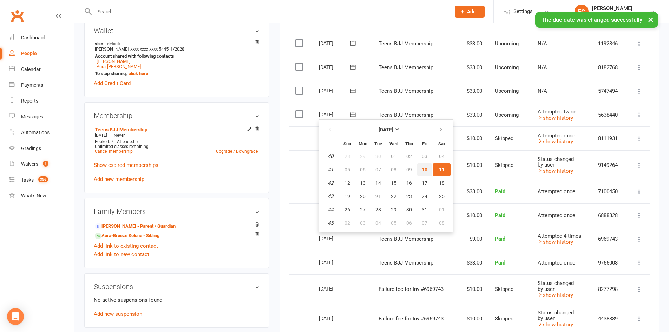
click at [424, 168] on span "10" at bounding box center [424, 170] width 6 height 6
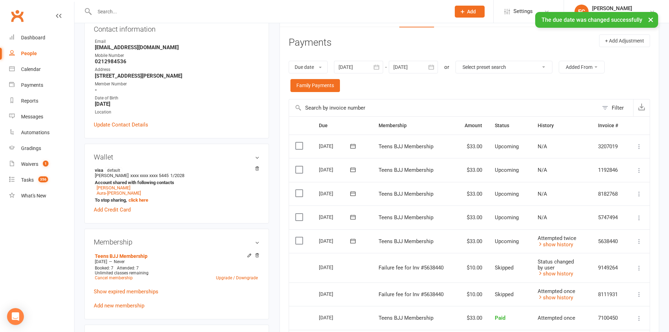
scroll to position [175, 0]
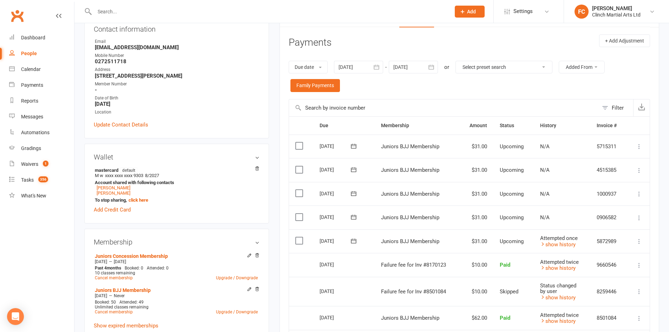
scroll to position [175, 0]
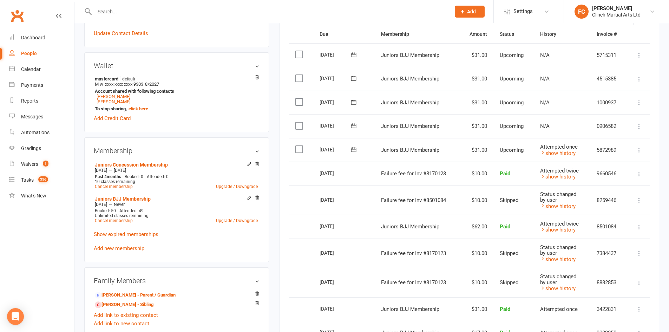
click at [354, 148] on icon at bounding box center [353, 149] width 5 height 5
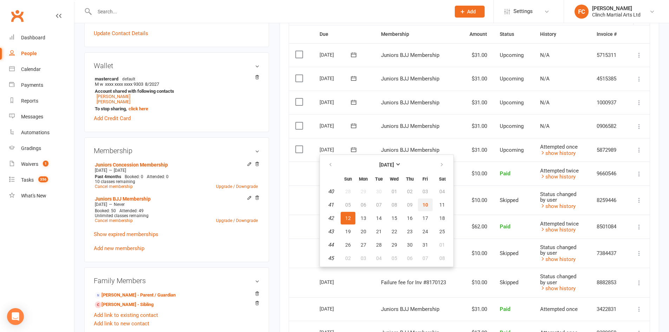
click at [425, 205] on span "10" at bounding box center [425, 205] width 6 height 6
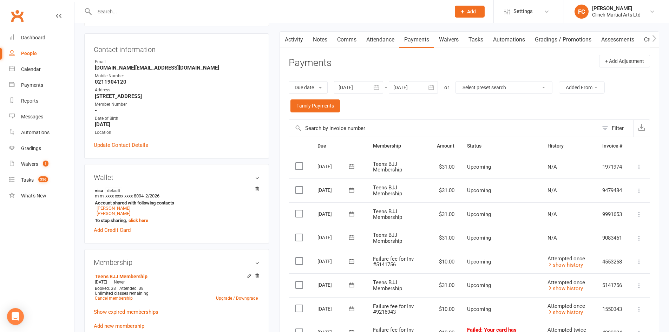
scroll to position [175, 0]
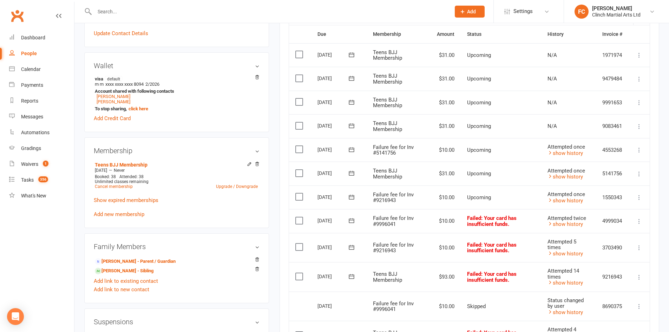
click at [352, 148] on icon at bounding box center [351, 149] width 7 height 7
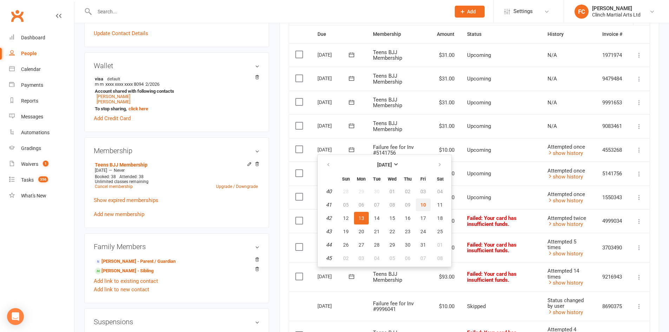
click at [419, 201] on button "10" at bounding box center [423, 204] width 15 height 13
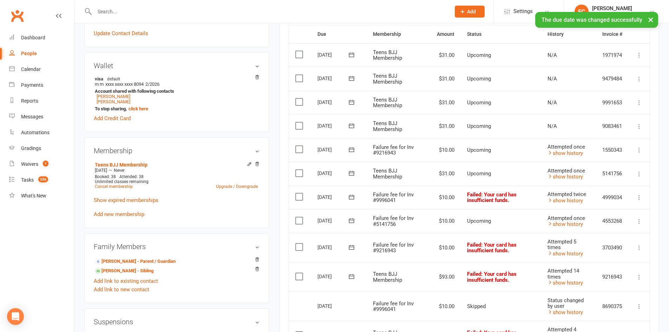
click at [300, 221] on label at bounding box center [299, 220] width 9 height 7
click at [300, 217] on input "checkbox" at bounding box center [297, 217] width 5 height 0
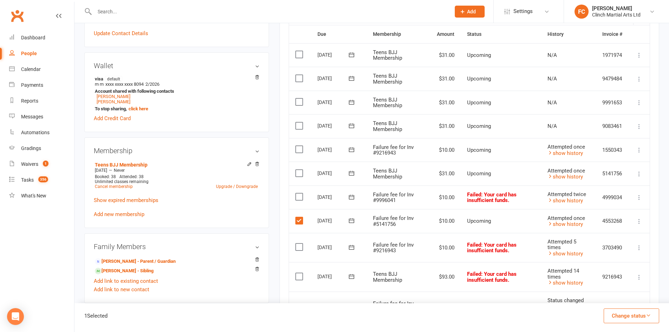
click at [621, 317] on button "Change status" at bounding box center [630, 315] width 55 height 15
click at [620, 301] on link "Skipped" at bounding box center [623, 297] width 69 height 14
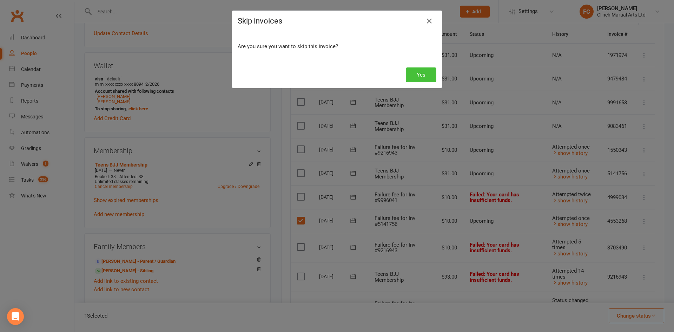
click at [417, 72] on button "Yes" at bounding box center [421, 74] width 31 height 15
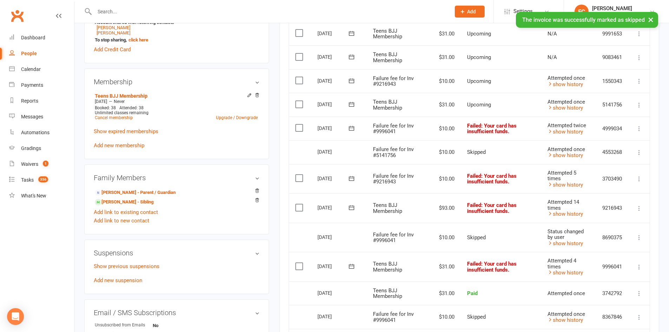
scroll to position [246, 0]
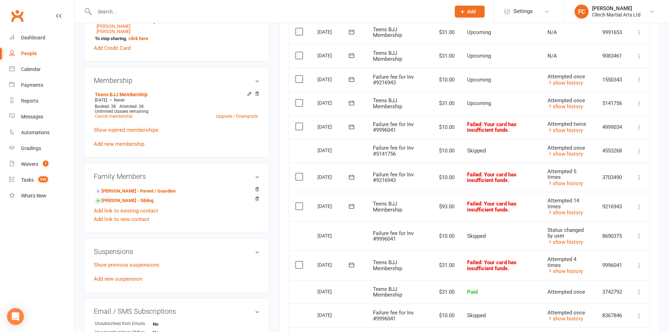
click at [351, 265] on icon at bounding box center [351, 264] width 7 height 7
click at [422, 319] on span "10" at bounding box center [423, 320] width 6 height 6
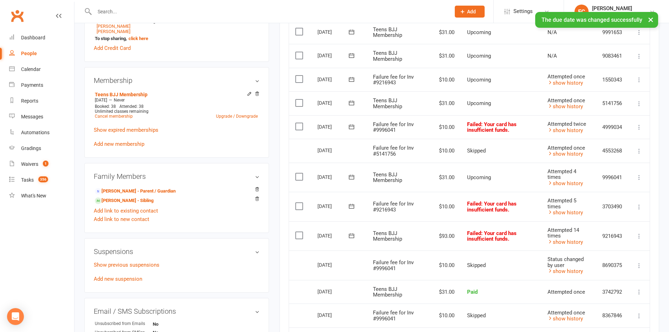
click at [351, 206] on icon at bounding box center [351, 205] width 7 height 7
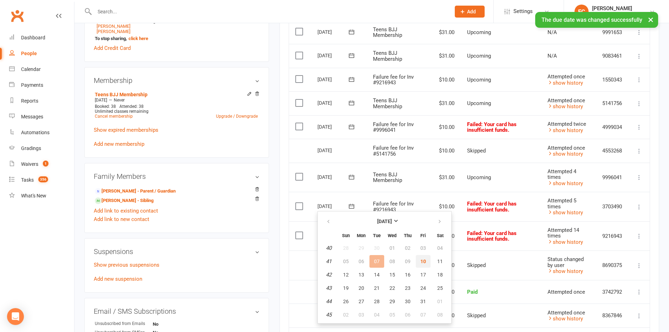
click at [424, 260] on span "10" at bounding box center [423, 261] width 6 height 6
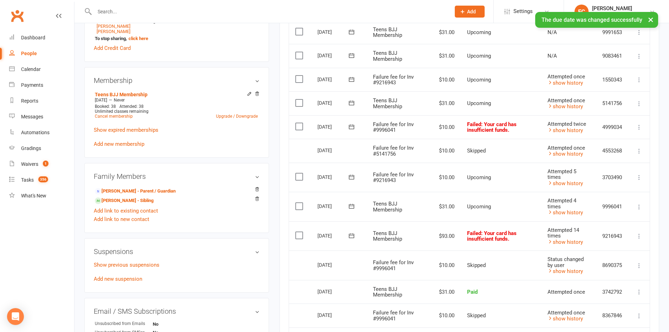
click at [351, 235] on icon at bounding box center [351, 235] width 7 height 7
click at [421, 293] on span "10" at bounding box center [423, 291] width 6 height 6
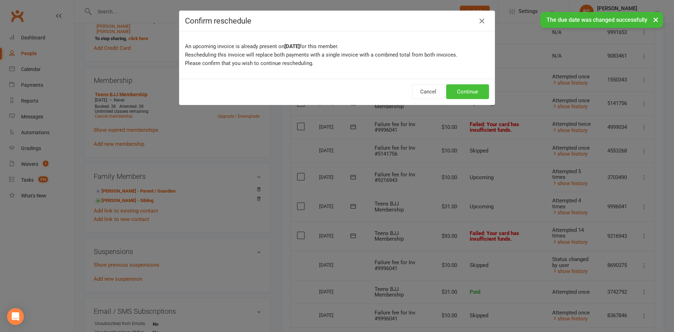
click at [469, 91] on button "Continue" at bounding box center [467, 91] width 43 height 15
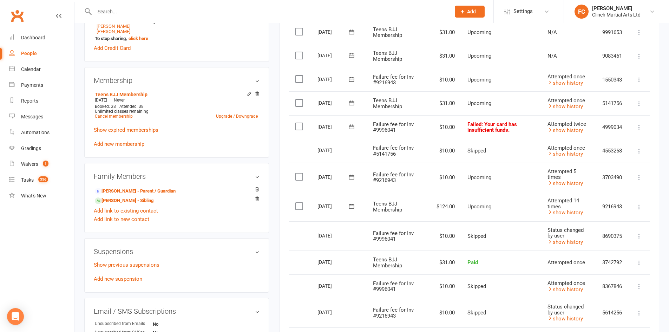
click at [351, 103] on icon at bounding box center [351, 102] width 7 height 7
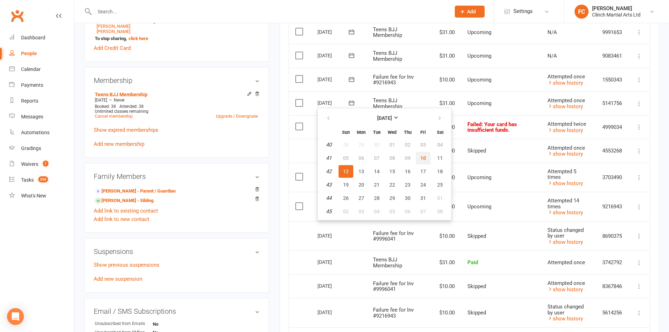
click at [420, 159] on span "10" at bounding box center [423, 158] width 6 height 6
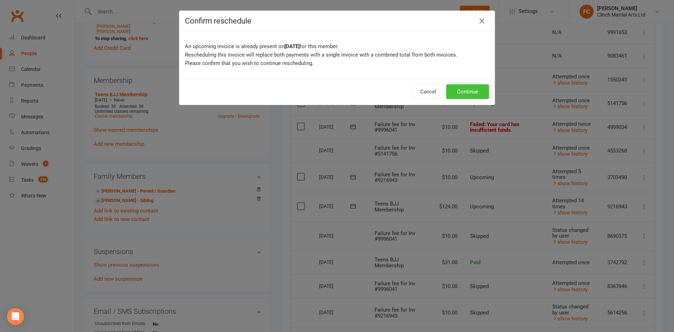
click at [467, 90] on button "Continue" at bounding box center [467, 91] width 43 height 15
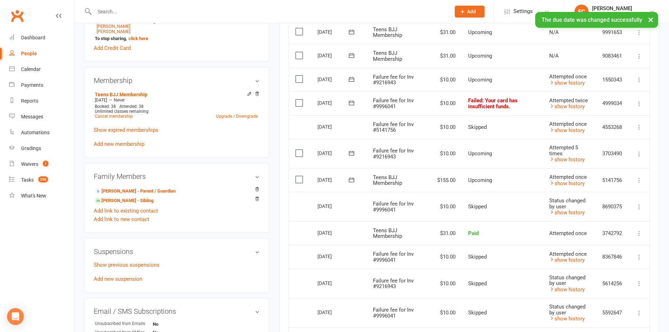
click at [353, 79] on icon at bounding box center [350, 79] width 5 height 5
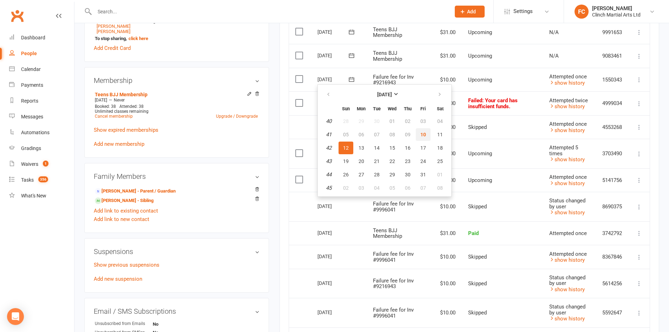
drag, startPoint x: 418, startPoint y: 134, endPoint x: 372, endPoint y: 45, distance: 100.8
click at [418, 133] on button "10" at bounding box center [423, 134] width 15 height 13
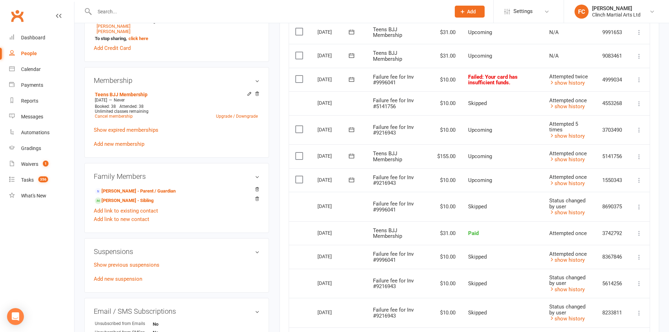
click at [273, 198] on div "upload photo change photo Amira Singh Activated 17 January, 2025 Added 17 Janua…" at bounding box center [176, 159] width 195 height 745
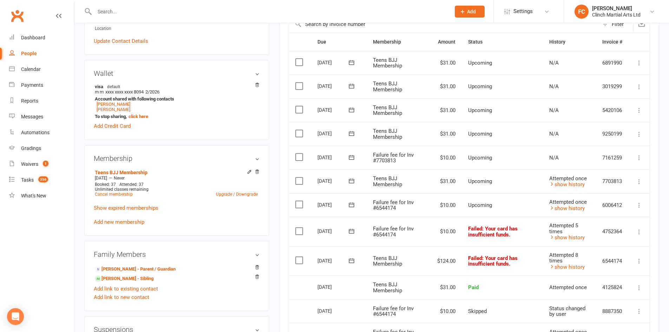
scroll to position [175, 0]
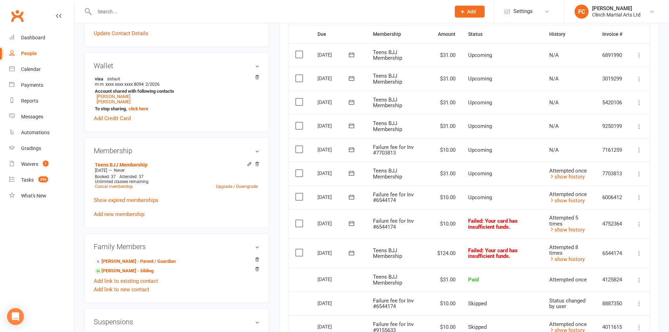
click at [350, 148] on icon at bounding box center [351, 149] width 7 height 7
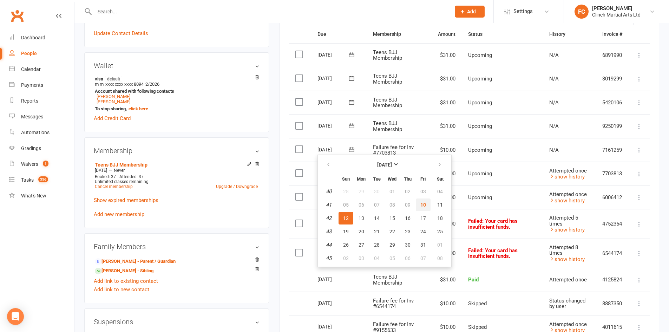
click at [421, 203] on span "10" at bounding box center [423, 205] width 6 height 6
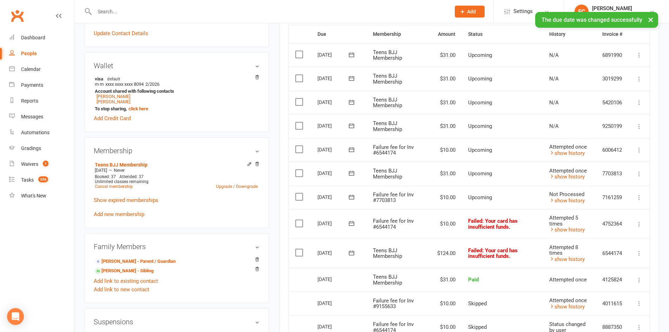
click at [298, 197] on label at bounding box center [299, 196] width 9 height 7
click at [298, 193] on input "checkbox" at bounding box center [297, 193] width 5 height 0
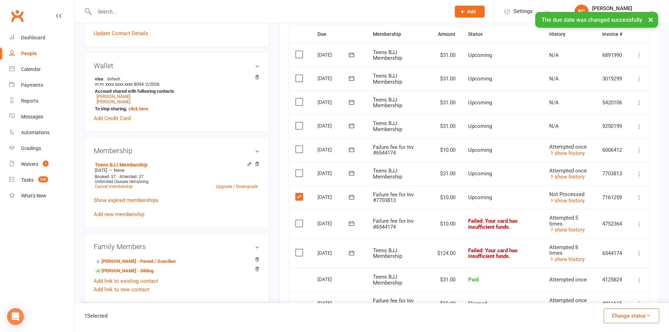
click at [626, 315] on button "Change status" at bounding box center [630, 315] width 55 height 15
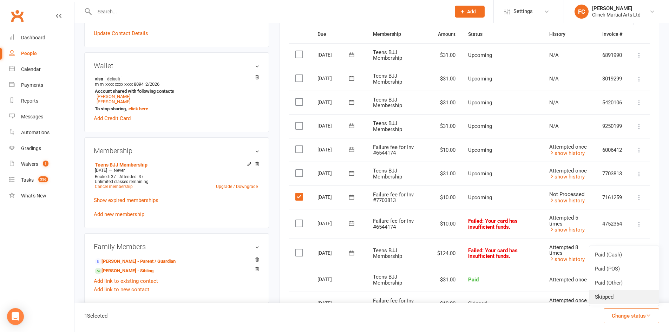
click at [618, 296] on link "Skipped" at bounding box center [623, 297] width 69 height 14
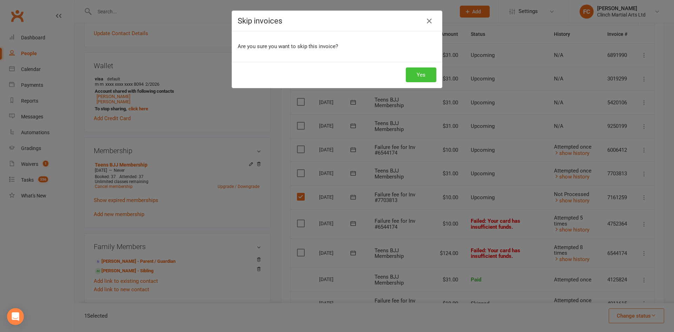
click at [415, 72] on button "Yes" at bounding box center [421, 74] width 31 height 15
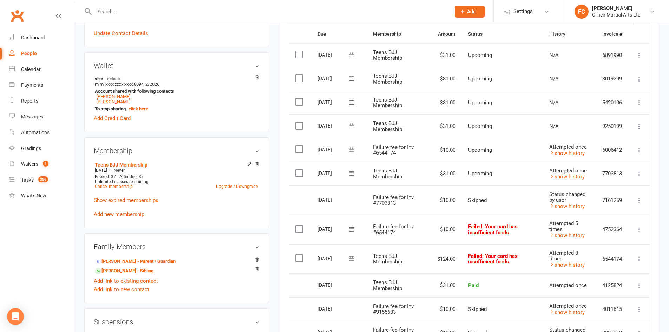
click at [350, 227] on icon at bounding box center [350, 228] width 5 height 5
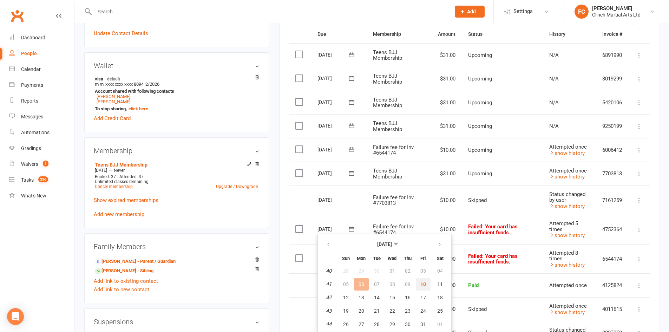
click at [423, 287] on button "10" at bounding box center [423, 284] width 15 height 13
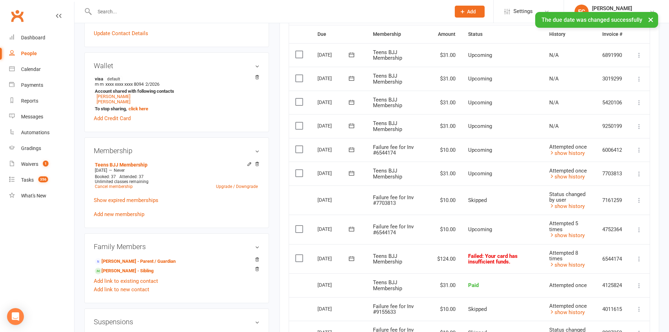
click at [352, 256] on icon at bounding box center [350, 258] width 5 height 5
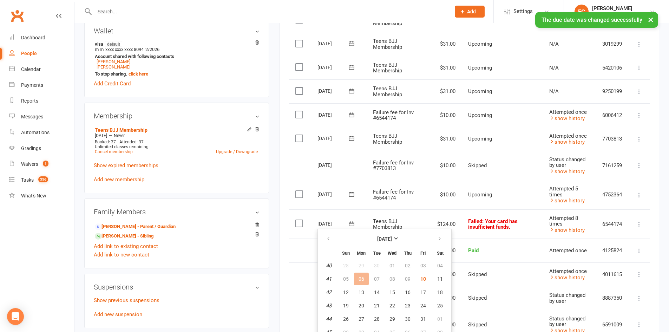
scroll to position [211, 0]
click at [424, 277] on span "10" at bounding box center [423, 278] width 6 height 6
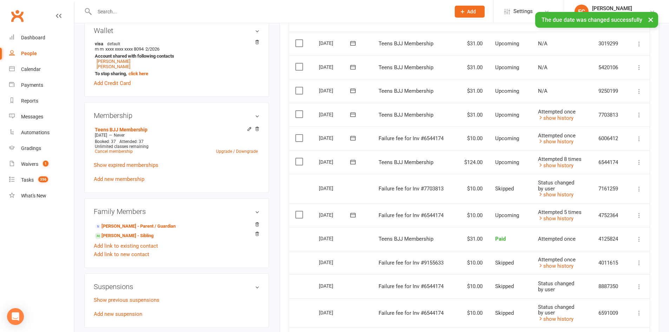
click at [352, 114] on icon at bounding box center [352, 114] width 5 height 5
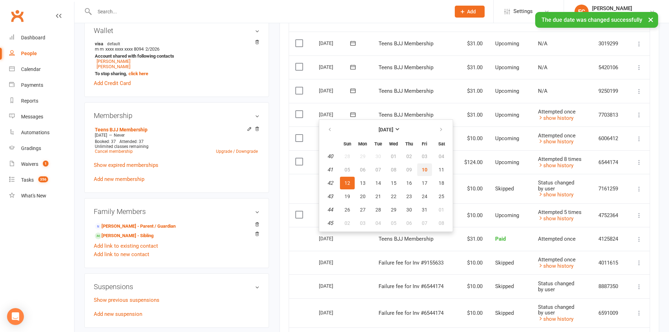
click at [421, 170] on span "10" at bounding box center [424, 170] width 6 height 6
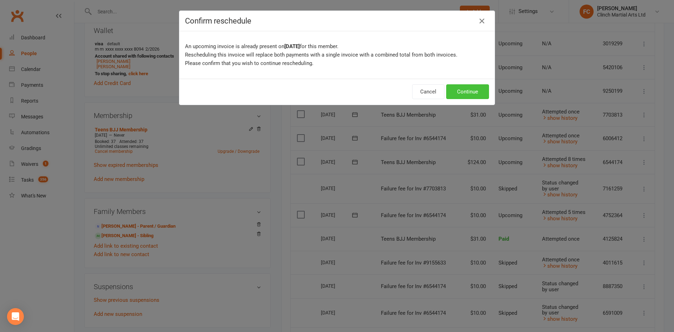
click at [466, 89] on button "Continue" at bounding box center [467, 91] width 43 height 15
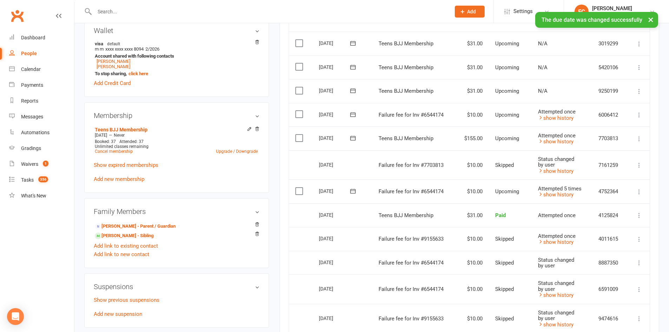
click at [351, 113] on icon at bounding box center [352, 114] width 7 height 7
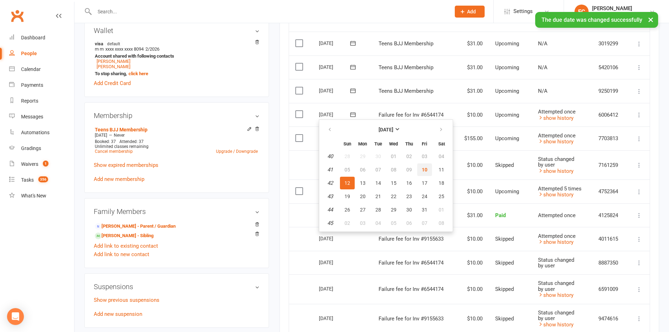
click at [423, 171] on span "10" at bounding box center [424, 170] width 6 height 6
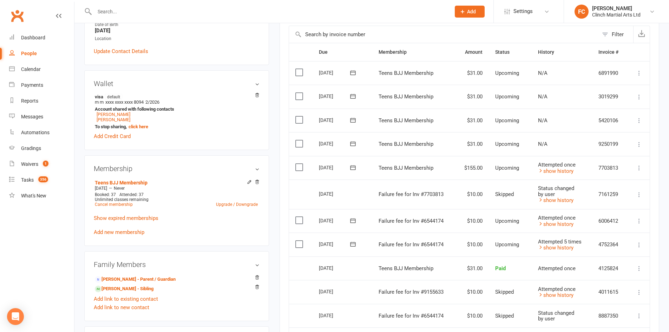
scroll to position [175, 0]
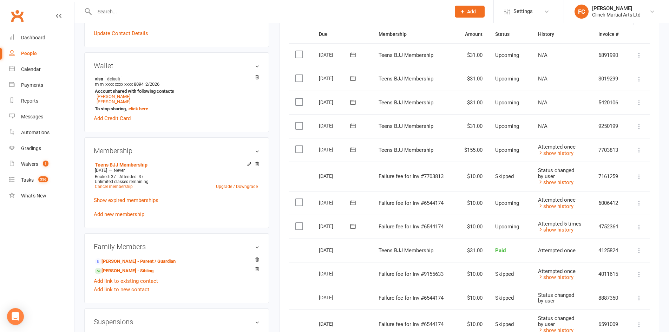
click at [639, 177] on icon at bounding box center [638, 176] width 7 height 7
drag, startPoint x: 596, startPoint y: 230, endPoint x: 372, endPoint y: 35, distance: 297.3
click at [596, 230] on link "Change to upcoming" at bounding box center [607, 232] width 69 height 14
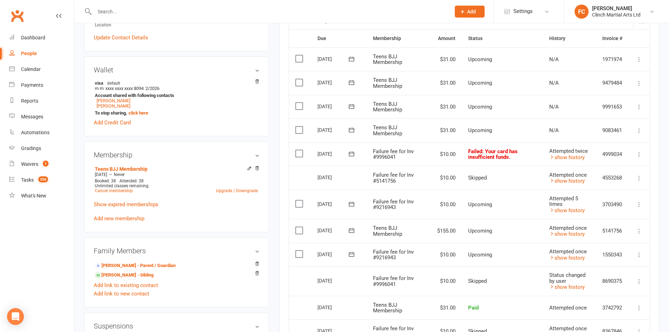
scroll to position [175, 0]
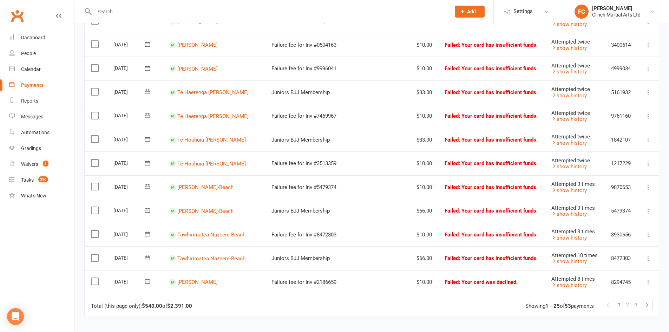
scroll to position [526, 0]
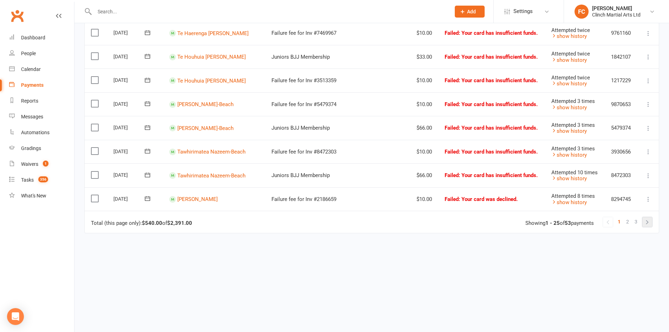
click at [644, 221] on link at bounding box center [647, 222] width 10 height 10
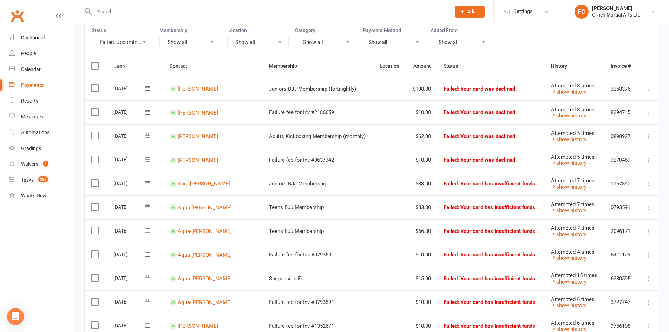
scroll to position [70, 0]
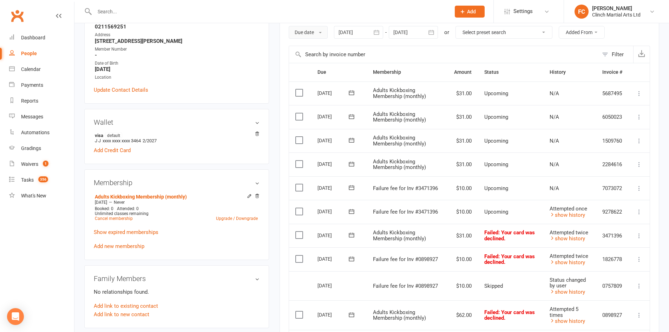
scroll to position [175, 0]
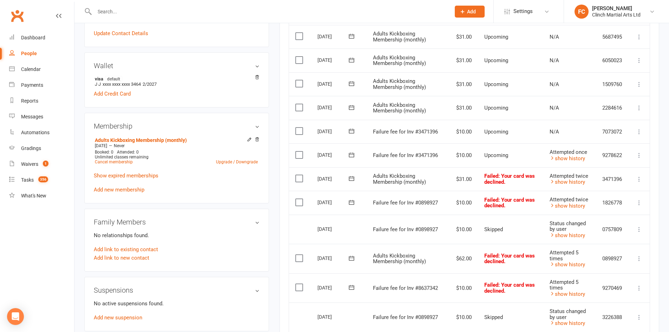
click at [355, 130] on button at bounding box center [351, 130] width 14 height 7
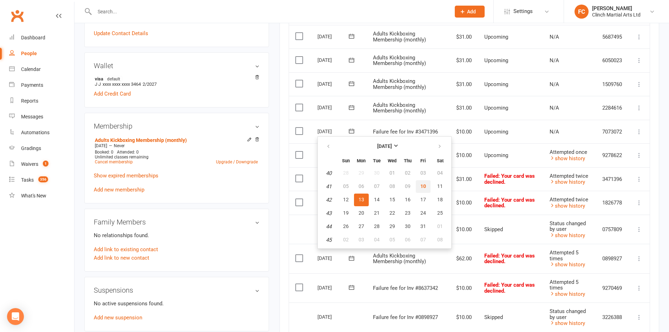
click at [424, 186] on span "10" at bounding box center [423, 186] width 6 height 6
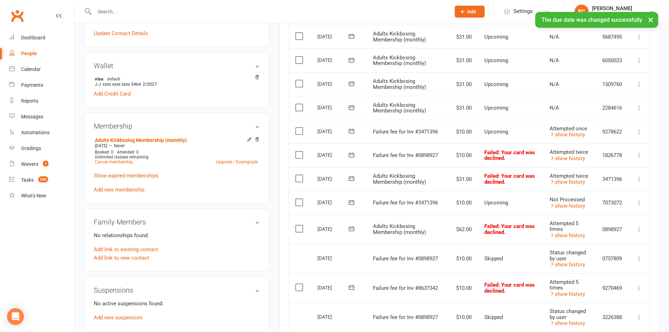
click at [298, 132] on label at bounding box center [299, 130] width 9 height 7
click at [298, 127] on input "checkbox" at bounding box center [297, 127] width 5 height 0
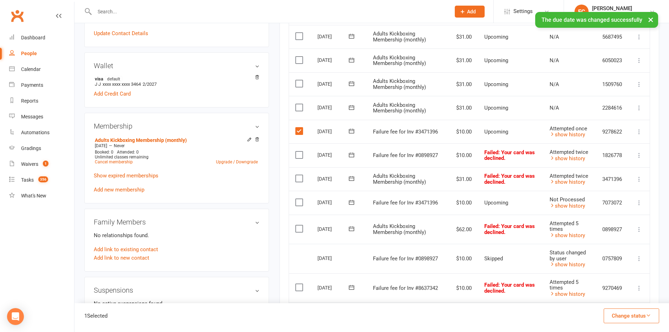
click at [622, 312] on button "Change status" at bounding box center [630, 315] width 55 height 15
click at [619, 298] on link "Skipped" at bounding box center [623, 297] width 69 height 14
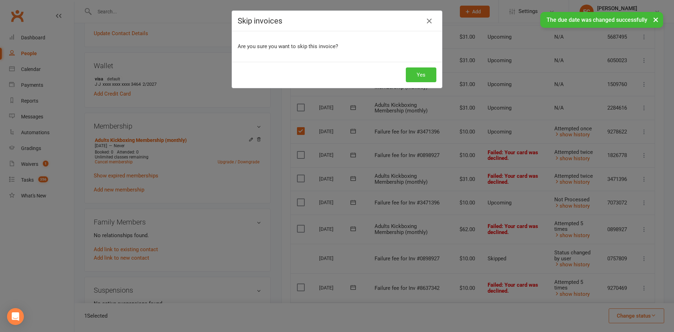
click at [427, 75] on button "Yes" at bounding box center [421, 74] width 31 height 15
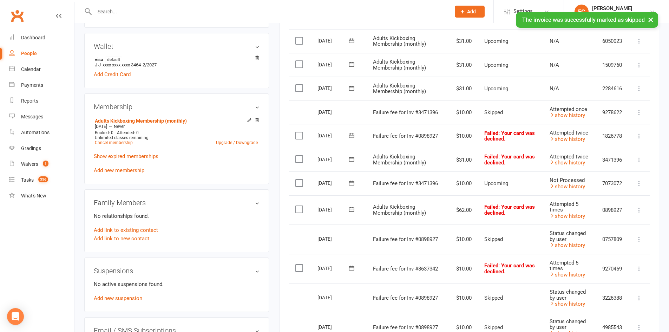
scroll to position [211, 0]
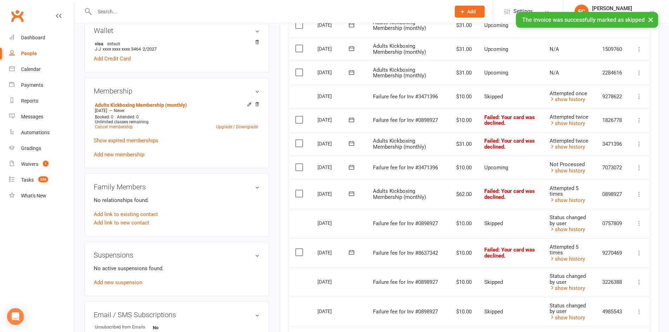
click at [350, 193] on icon at bounding box center [350, 193] width 5 height 5
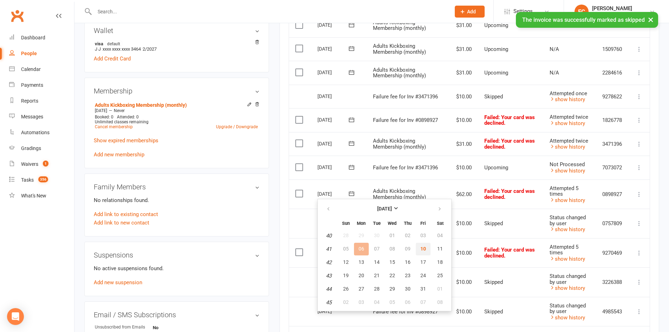
click at [421, 249] on span "10" at bounding box center [423, 249] width 6 height 6
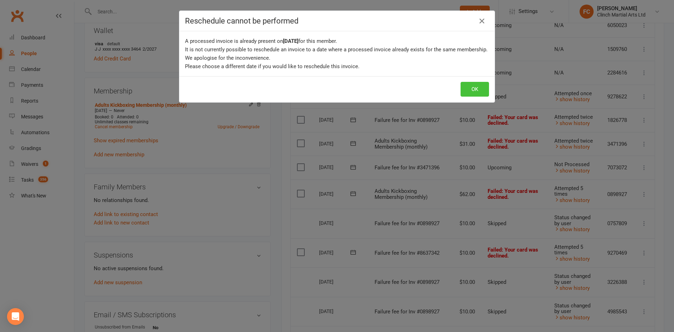
click at [482, 86] on button "OK" at bounding box center [474, 89] width 28 height 15
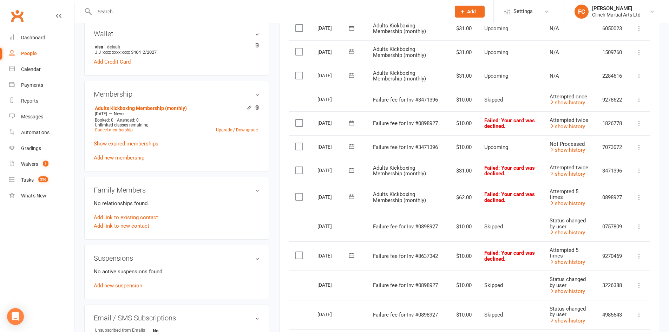
scroll to position [211, 0]
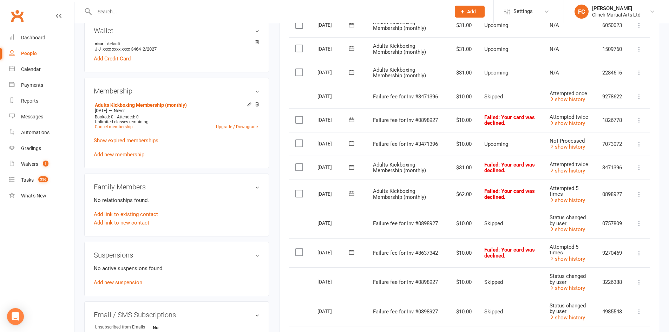
click at [351, 193] on icon at bounding box center [351, 193] width 7 height 7
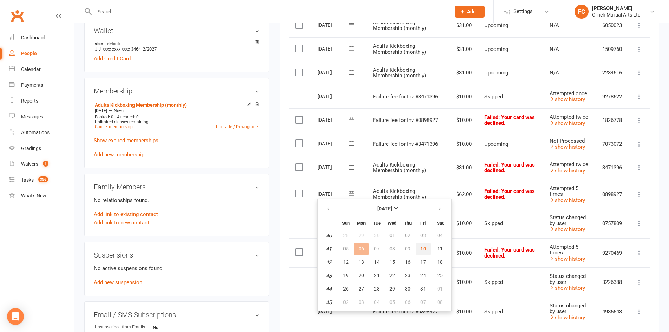
click at [423, 249] on span "10" at bounding box center [423, 249] width 6 height 6
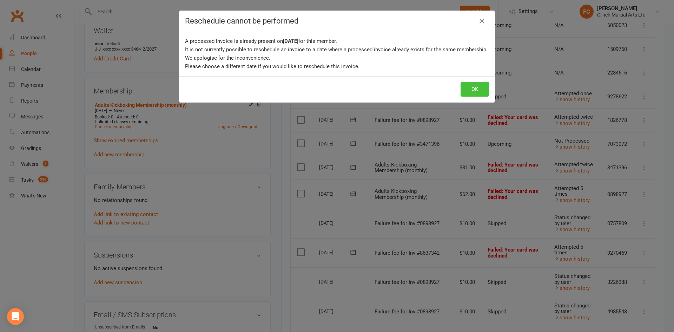
drag, startPoint x: 478, startPoint y: 88, endPoint x: 481, endPoint y: 86, distance: 3.9
click at [479, 87] on button "OK" at bounding box center [474, 89] width 28 height 15
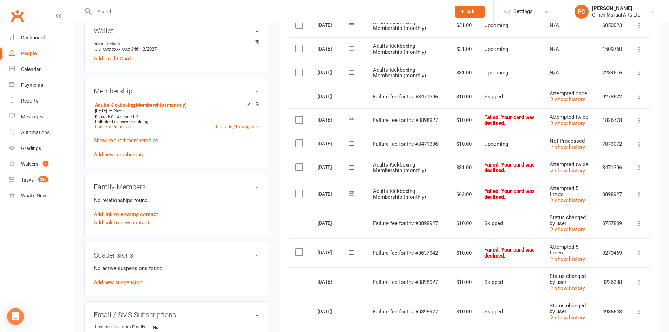
click at [350, 253] on icon at bounding box center [351, 251] width 7 height 7
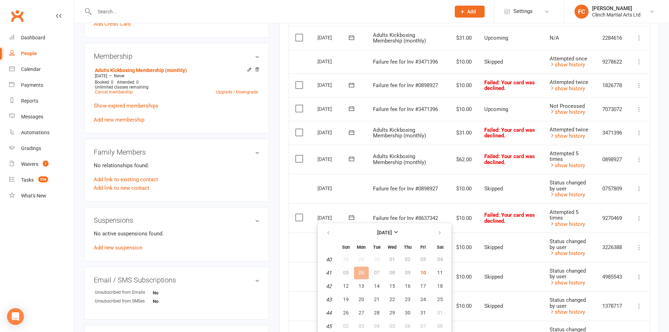
scroll to position [246, 0]
drag, startPoint x: 418, startPoint y: 268, endPoint x: 369, endPoint y: 44, distance: 230.3
click at [419, 269] on button "10" at bounding box center [423, 272] width 15 height 13
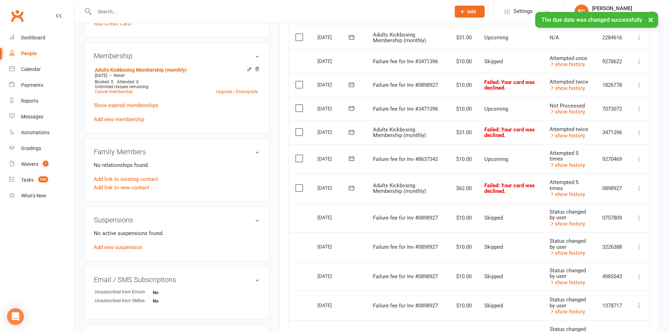
click at [352, 132] on icon at bounding box center [351, 131] width 7 height 7
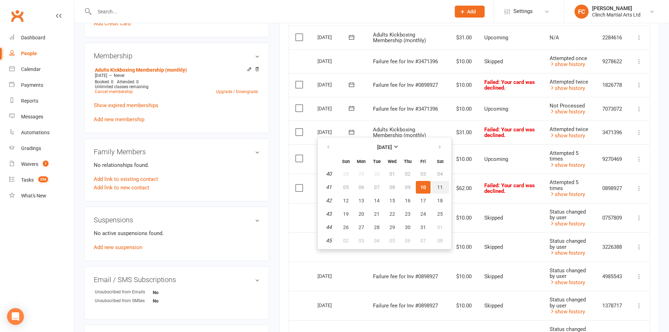
drag, startPoint x: 439, startPoint y: 187, endPoint x: 371, endPoint y: 40, distance: 162.1
click at [439, 187] on span "11" at bounding box center [440, 187] width 6 height 6
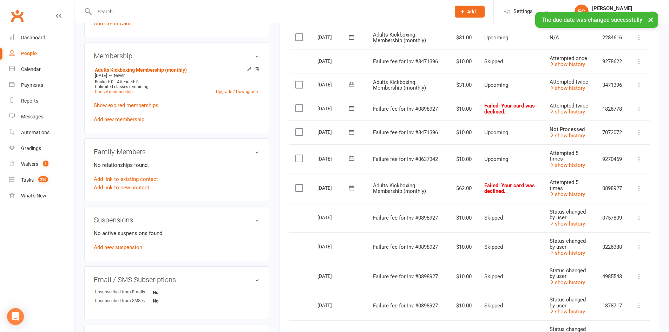
click at [352, 188] on icon at bounding box center [351, 187] width 7 height 7
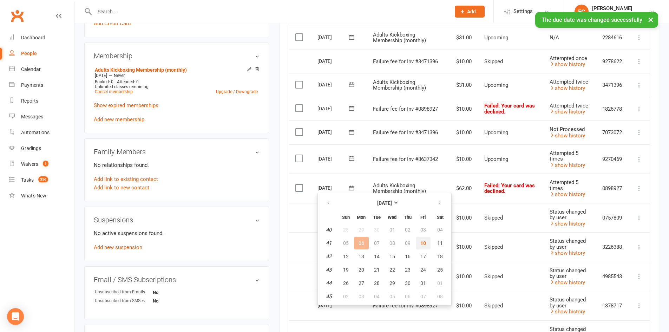
drag, startPoint x: 426, startPoint y: 243, endPoint x: 371, endPoint y: 41, distance: 209.0
click at [426, 243] on button "10" at bounding box center [423, 243] width 15 height 13
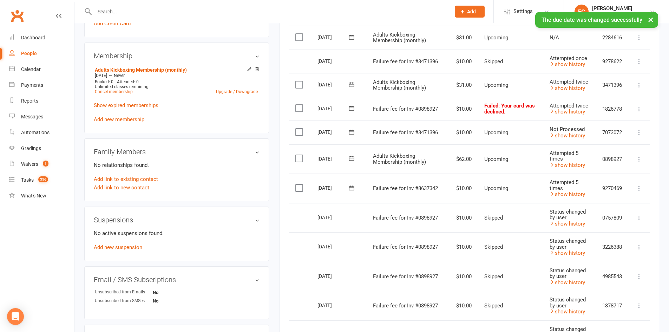
click at [354, 85] on icon at bounding box center [350, 84] width 5 height 5
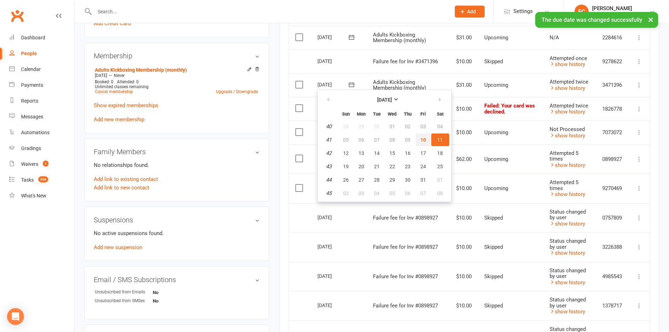
click at [423, 140] on span "10" at bounding box center [423, 140] width 6 height 6
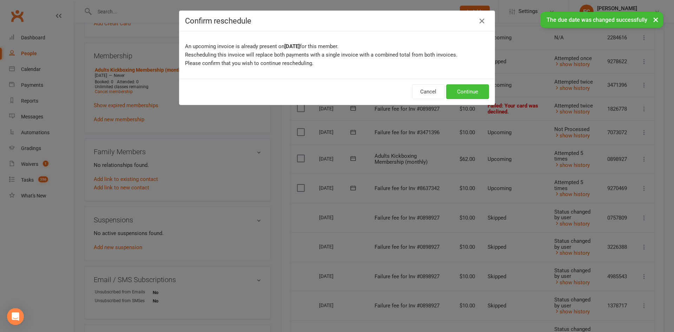
click at [468, 92] on button "Continue" at bounding box center [467, 91] width 43 height 15
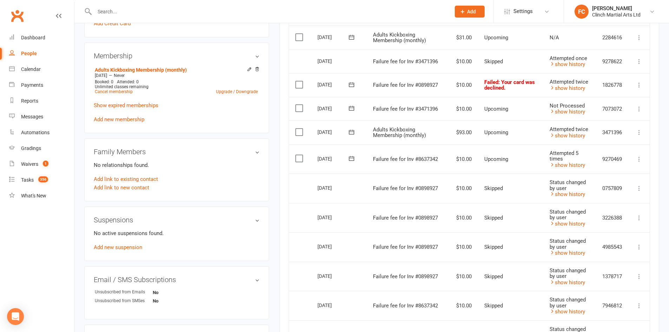
click at [301, 107] on label at bounding box center [299, 108] width 9 height 7
click at [300, 105] on input "checkbox" at bounding box center [297, 105] width 5 height 0
click at [623, 318] on button "Change status" at bounding box center [630, 315] width 55 height 15
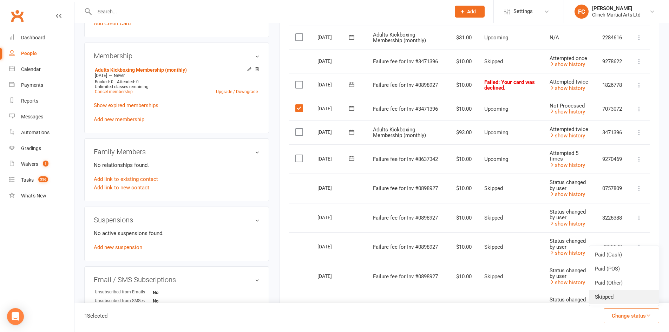
click at [620, 294] on link "Skipped" at bounding box center [623, 297] width 69 height 14
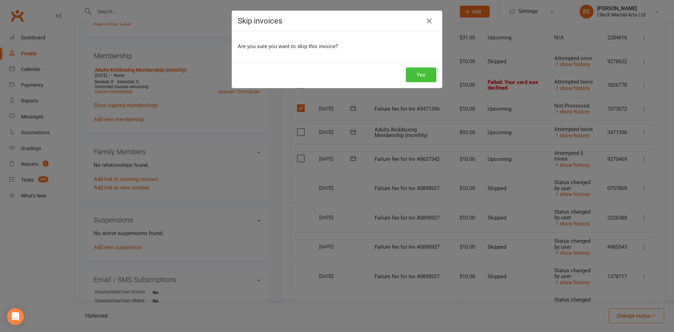
click at [421, 71] on button "Yes" at bounding box center [421, 74] width 31 height 15
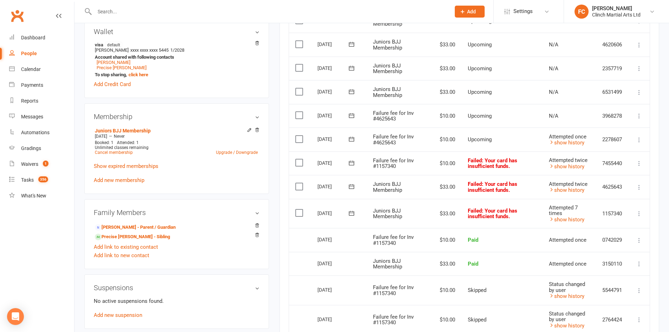
scroll to position [211, 0]
click at [351, 114] on icon at bounding box center [350, 114] width 5 height 5
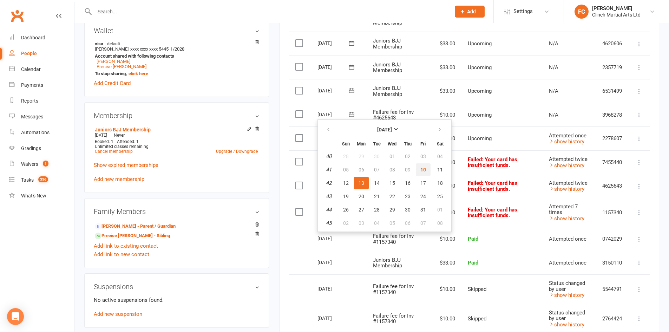
click at [420, 171] on span "10" at bounding box center [423, 170] width 6 height 6
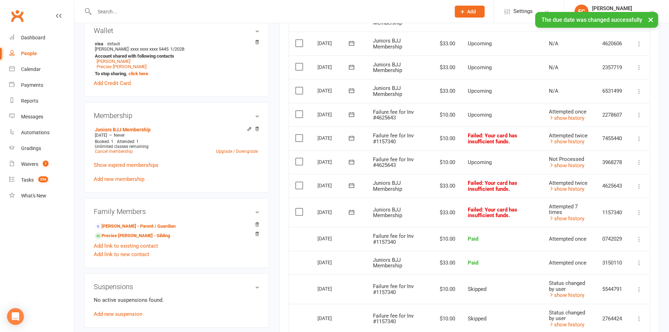
click at [295, 163] on label at bounding box center [299, 161] width 9 height 7
click at [295, 158] on input "checkbox" at bounding box center [297, 158] width 5 height 0
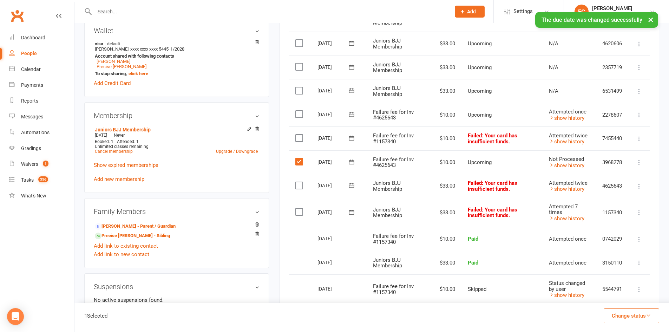
click at [613, 315] on button "Change status" at bounding box center [630, 315] width 55 height 15
click at [610, 298] on link "Skipped" at bounding box center [623, 297] width 69 height 14
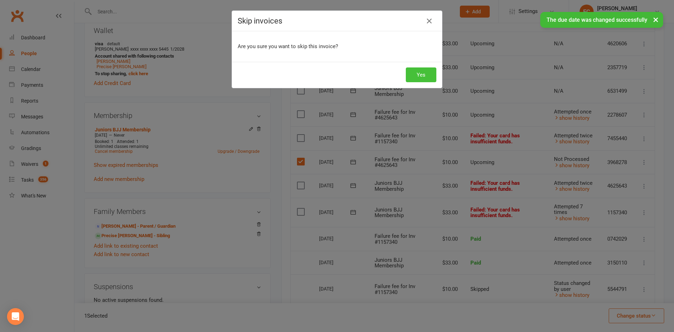
click at [419, 68] on button "Yes" at bounding box center [421, 74] width 31 height 15
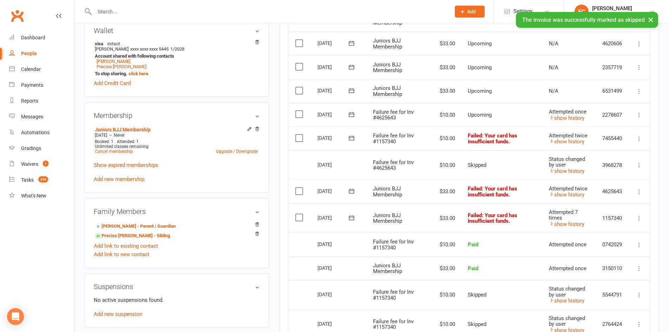
click at [351, 191] on icon at bounding box center [350, 190] width 5 height 5
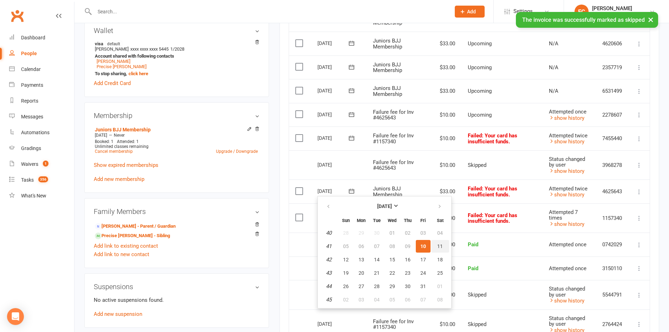
click at [440, 244] on span "11" at bounding box center [440, 246] width 6 height 6
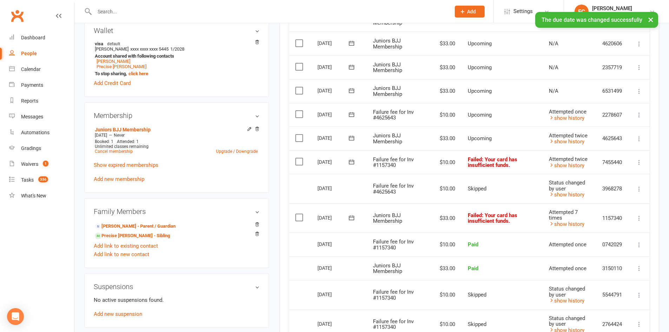
click at [352, 217] on icon at bounding box center [351, 217] width 7 height 7
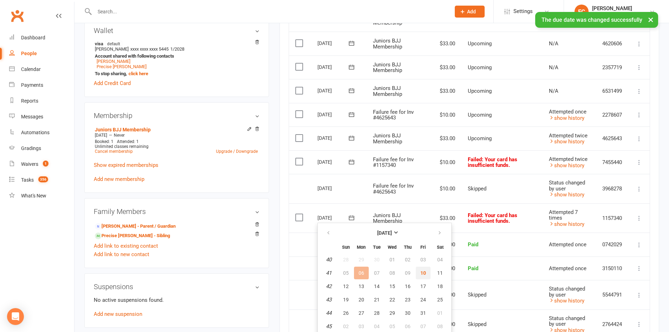
click at [418, 274] on button "10" at bounding box center [423, 272] width 15 height 13
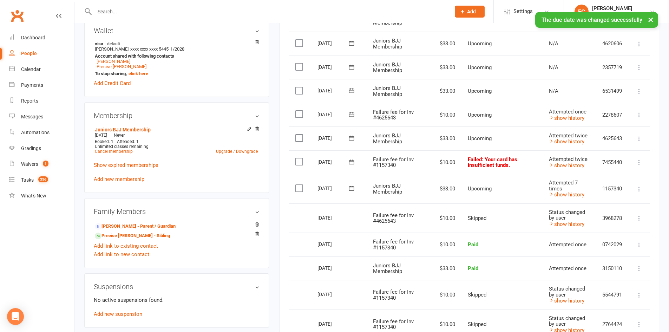
click at [351, 138] on icon at bounding box center [351, 137] width 7 height 7
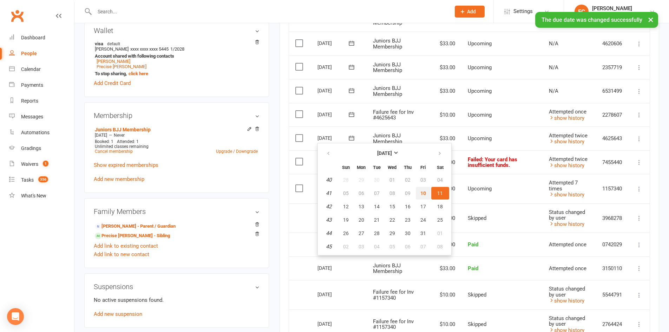
click at [418, 193] on button "10" at bounding box center [423, 193] width 15 height 13
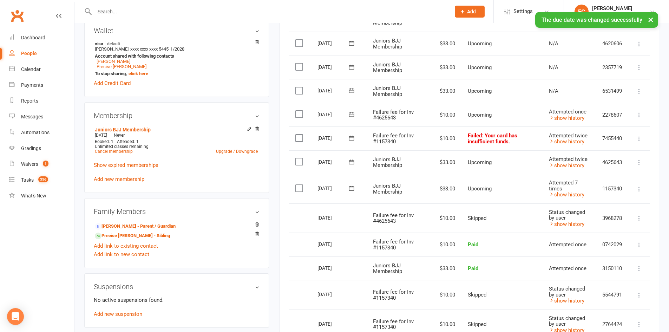
click at [351, 114] on icon at bounding box center [351, 114] width 7 height 7
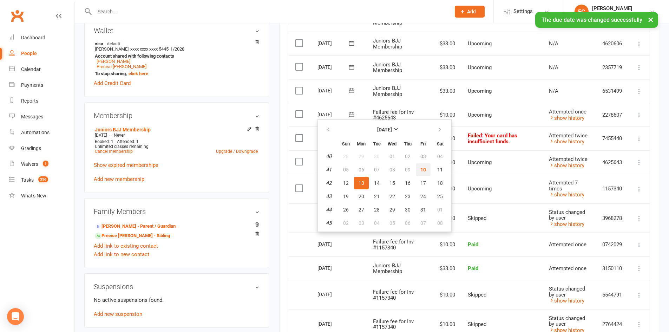
click at [423, 168] on span "10" at bounding box center [423, 170] width 6 height 6
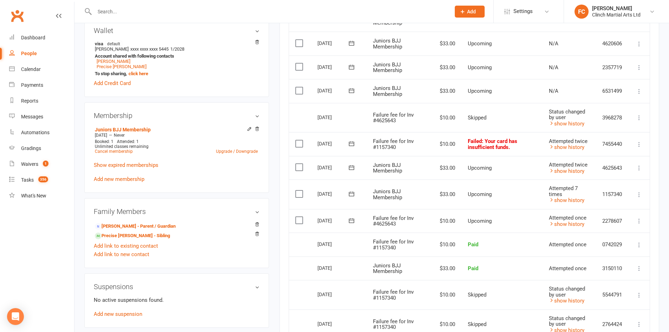
click at [296, 222] on label at bounding box center [299, 220] width 9 height 7
click at [296, 217] on input "checkbox" at bounding box center [297, 217] width 5 height 0
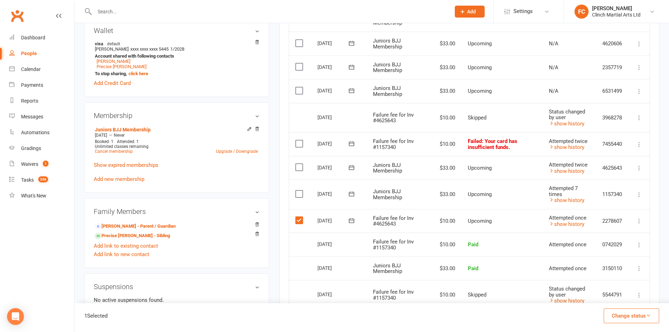
click at [615, 314] on button "Change status" at bounding box center [630, 315] width 55 height 15
click at [613, 301] on link "Skipped" at bounding box center [623, 297] width 69 height 14
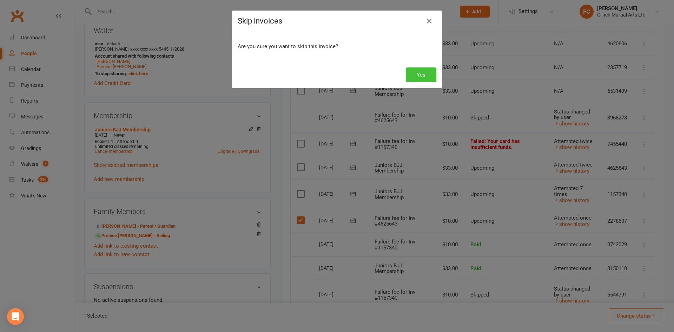
click at [412, 75] on button "Yes" at bounding box center [421, 74] width 31 height 15
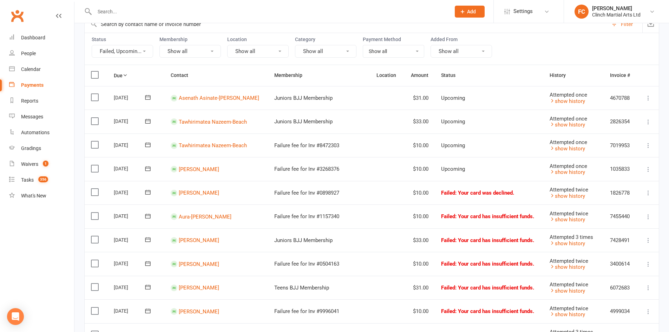
scroll to position [70, 0]
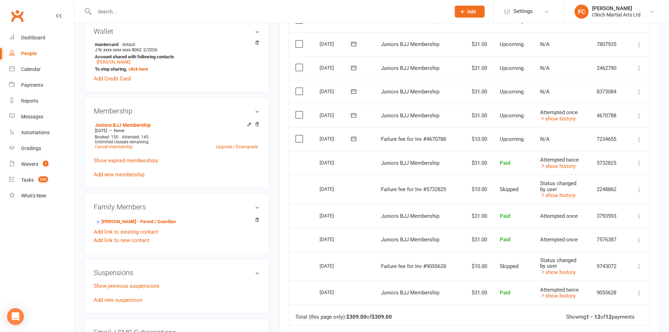
scroll to position [211, 0]
click at [355, 137] on icon at bounding box center [353, 137] width 7 height 7
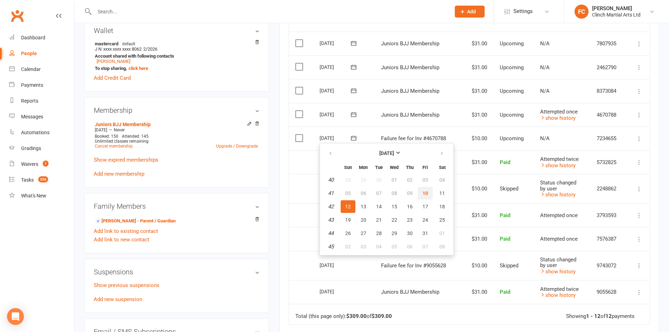
click at [425, 194] on span "10" at bounding box center [425, 193] width 6 height 6
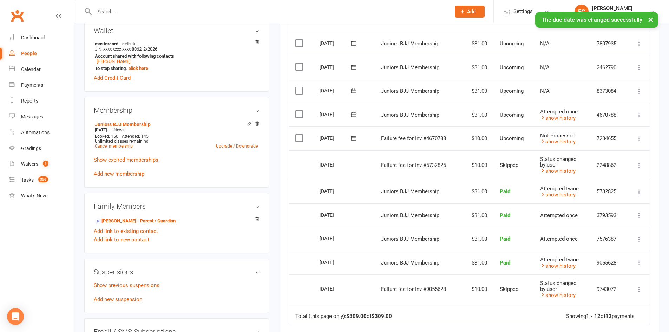
click at [301, 138] on label at bounding box center [299, 137] width 9 height 7
click at [300, 134] on input "checkbox" at bounding box center [297, 134] width 5 height 0
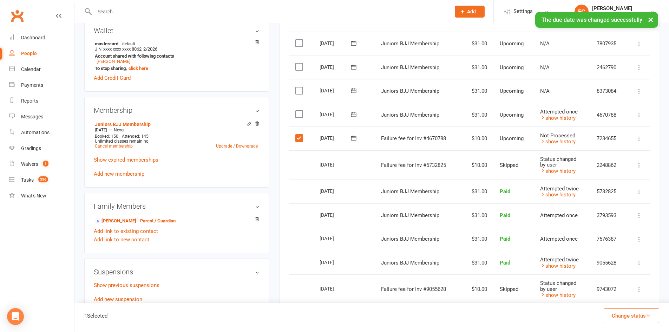
click at [615, 315] on button "Change status" at bounding box center [630, 315] width 55 height 15
click at [612, 297] on link "Skipped" at bounding box center [623, 297] width 69 height 14
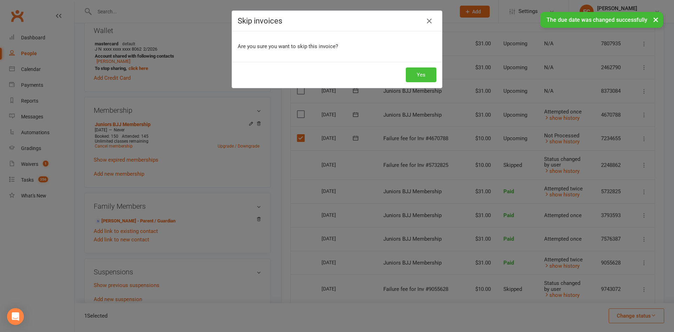
click at [418, 74] on button "Yes" at bounding box center [421, 74] width 31 height 15
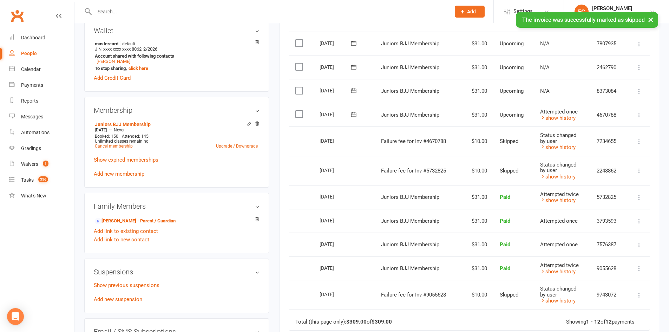
click at [353, 115] on icon at bounding box center [353, 114] width 7 height 7
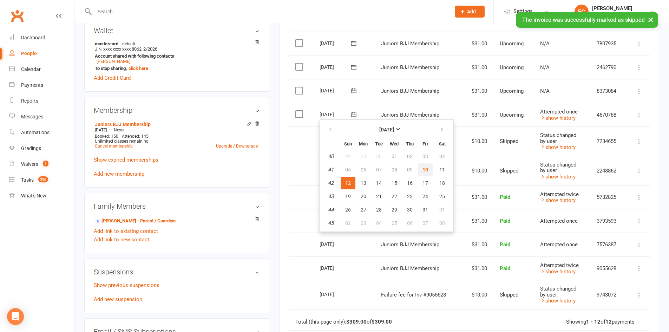
drag, startPoint x: 424, startPoint y: 171, endPoint x: 368, endPoint y: 46, distance: 137.0
click at [425, 170] on span "10" at bounding box center [425, 170] width 6 height 6
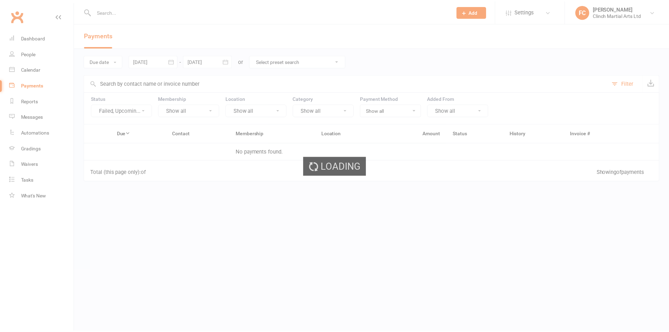
scroll to position [70, 0]
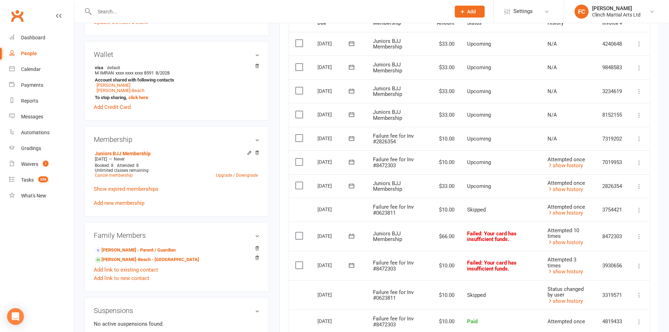
scroll to position [211, 0]
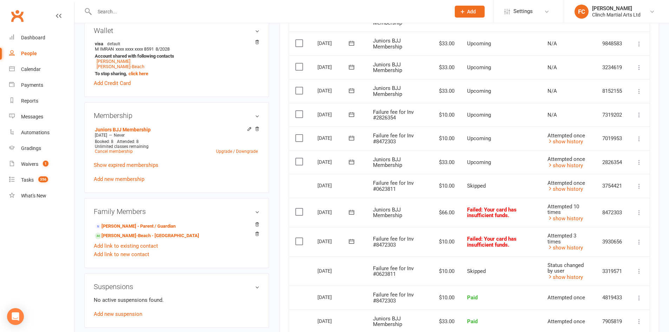
click at [350, 114] on icon at bounding box center [350, 114] width 5 height 5
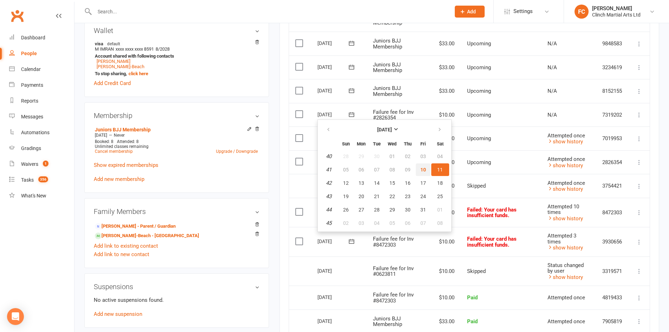
click at [419, 169] on button "10" at bounding box center [423, 169] width 15 height 13
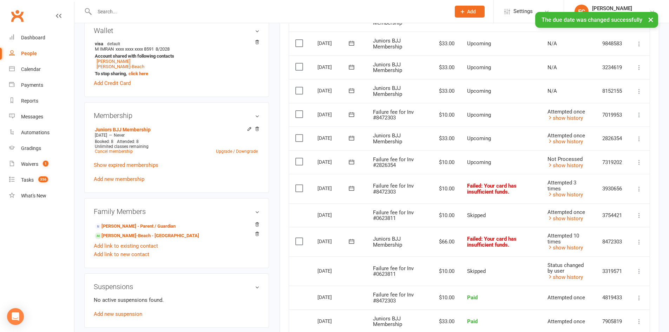
click at [297, 162] on label at bounding box center [299, 161] width 9 height 7
click at [297, 158] on input "checkbox" at bounding box center [297, 158] width 5 height 0
click at [610, 316] on button "Change status" at bounding box center [630, 315] width 55 height 15
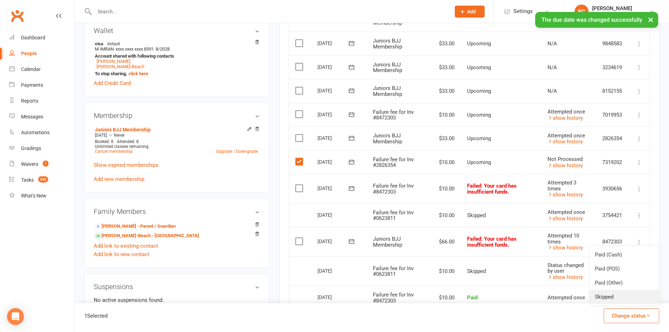
click at [612, 297] on link "Skipped" at bounding box center [623, 297] width 69 height 14
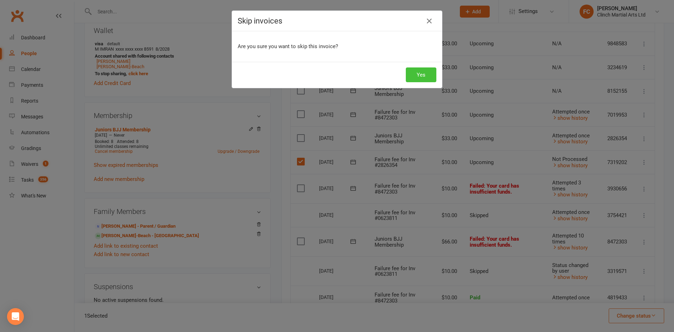
click at [421, 73] on button "Yes" at bounding box center [421, 74] width 31 height 15
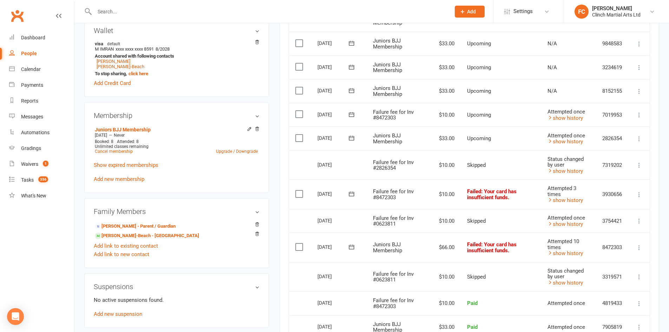
click at [350, 195] on icon at bounding box center [351, 193] width 7 height 7
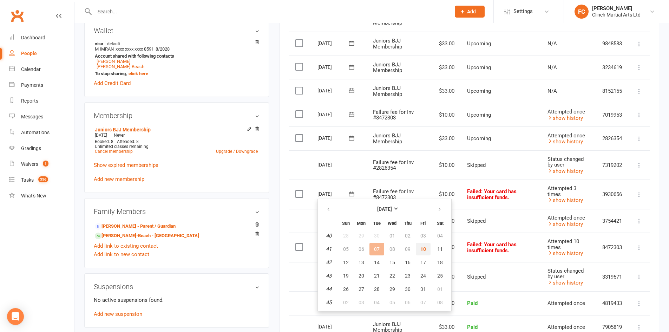
click at [421, 248] on span "10" at bounding box center [423, 249] width 6 height 6
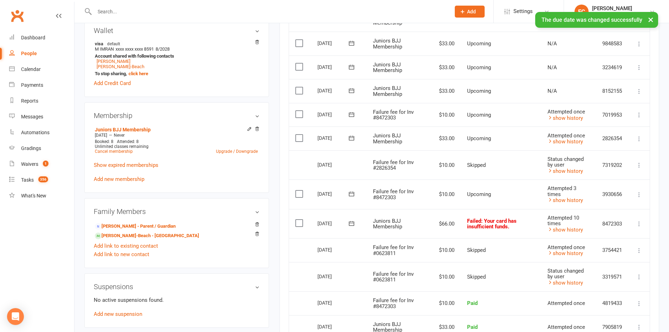
click at [349, 224] on icon at bounding box center [351, 223] width 7 height 7
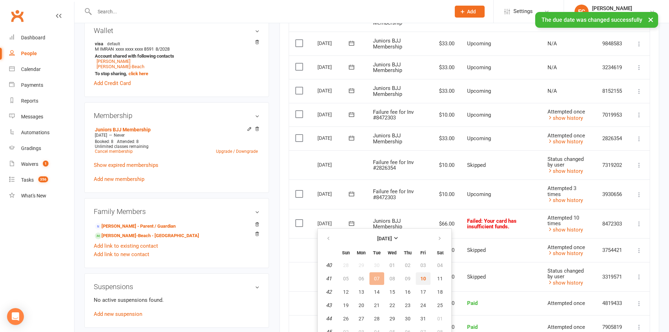
click at [427, 280] on button "10" at bounding box center [423, 278] width 15 height 13
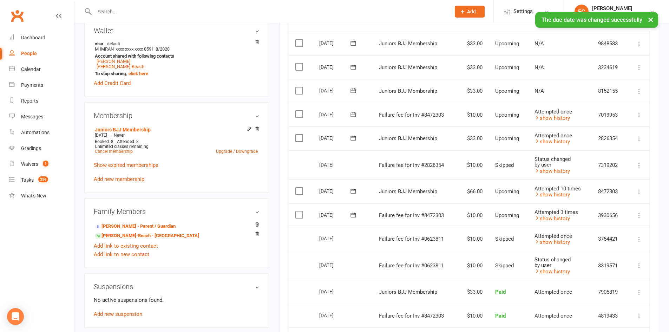
drag, startPoint x: 292, startPoint y: 168, endPoint x: 295, endPoint y: 167, distance: 3.6
click at [292, 168] on td "Select this" at bounding box center [301, 164] width 24 height 29
click at [352, 138] on icon at bounding box center [353, 137] width 7 height 7
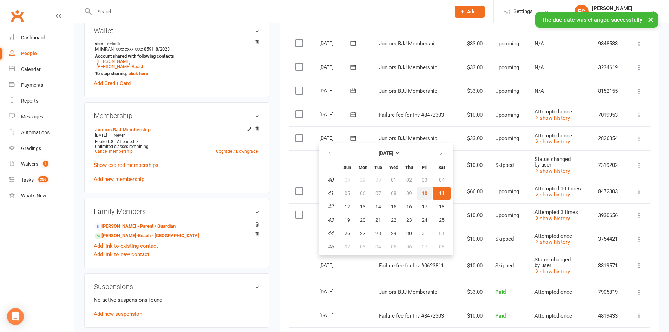
drag, startPoint x: 423, startPoint y: 193, endPoint x: 370, endPoint y: 40, distance: 162.1
click at [423, 193] on span "10" at bounding box center [424, 193] width 6 height 6
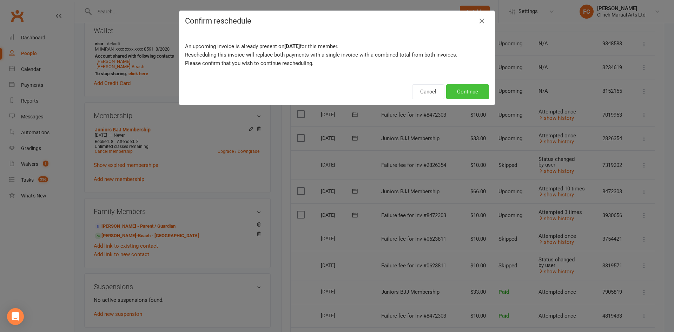
click at [459, 90] on button "Continue" at bounding box center [467, 91] width 43 height 15
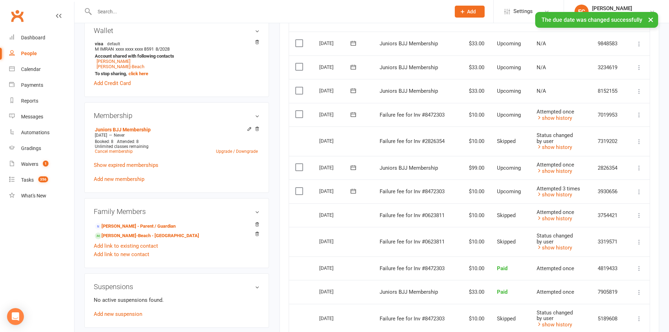
click at [351, 114] on icon at bounding box center [353, 114] width 7 height 7
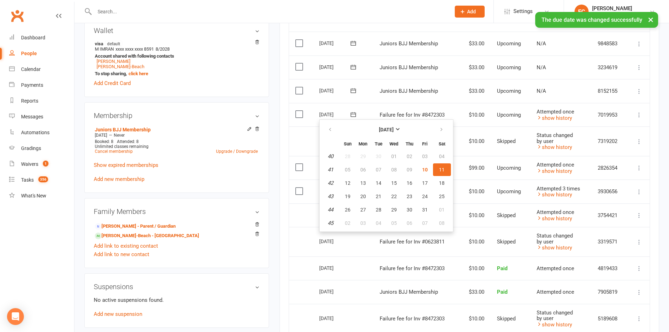
click at [414, 168] on td "09" at bounding box center [409, 169] width 15 height 13
click at [426, 168] on span "10" at bounding box center [425, 170] width 6 height 6
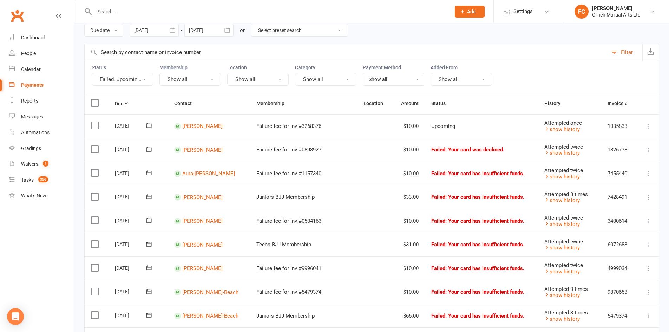
scroll to position [35, 0]
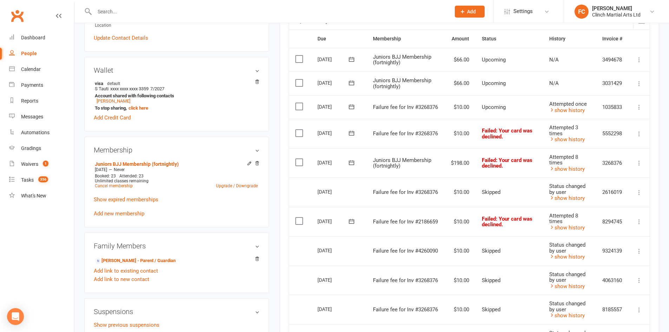
scroll to position [175, 0]
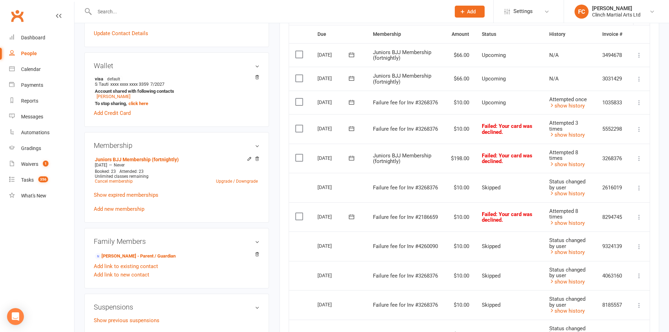
click at [353, 102] on icon at bounding box center [350, 102] width 5 height 5
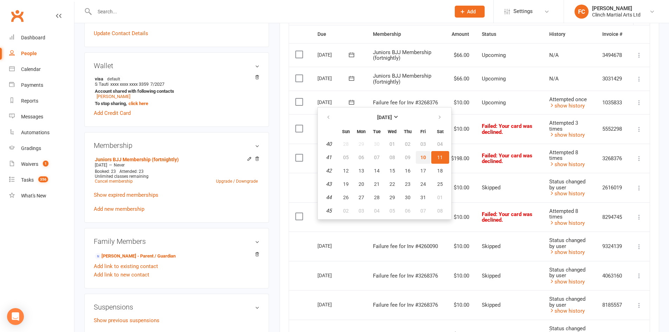
drag, startPoint x: 423, startPoint y: 157, endPoint x: 368, endPoint y: 43, distance: 126.8
click at [424, 157] on span "10" at bounding box center [423, 157] width 6 height 6
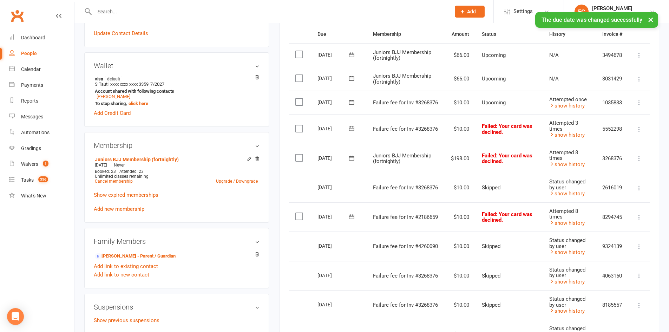
click at [298, 102] on label at bounding box center [299, 101] width 9 height 7
click at [298, 98] on input "checkbox" at bounding box center [297, 98] width 5 height 0
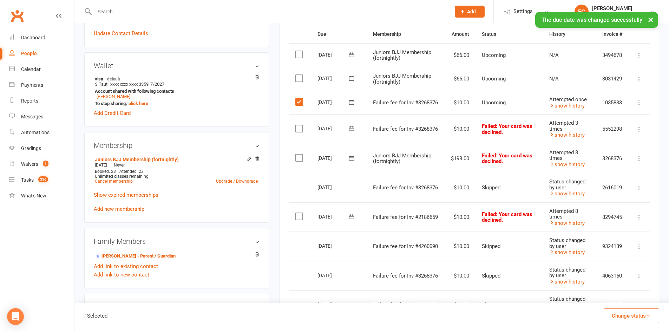
click at [617, 315] on button "Change status" at bounding box center [630, 315] width 55 height 15
click at [615, 300] on link "Skipped" at bounding box center [623, 297] width 69 height 14
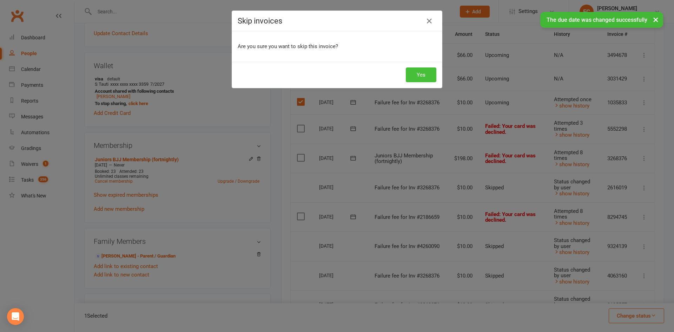
click at [412, 71] on button "Yes" at bounding box center [421, 74] width 31 height 15
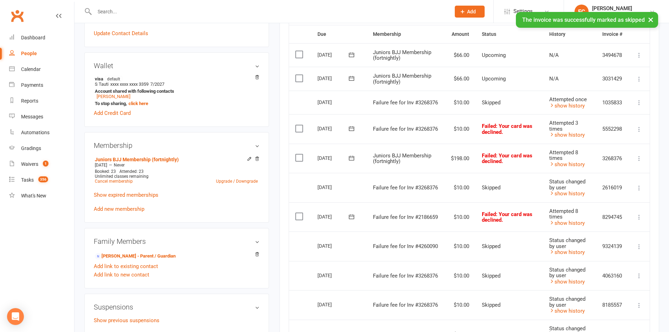
click at [351, 128] on icon at bounding box center [350, 128] width 5 height 5
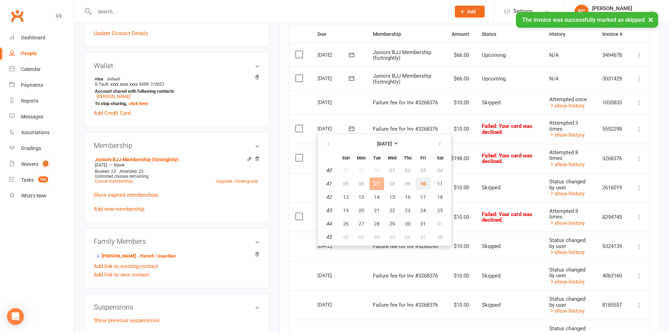
click at [425, 184] on span "10" at bounding box center [423, 184] width 6 height 6
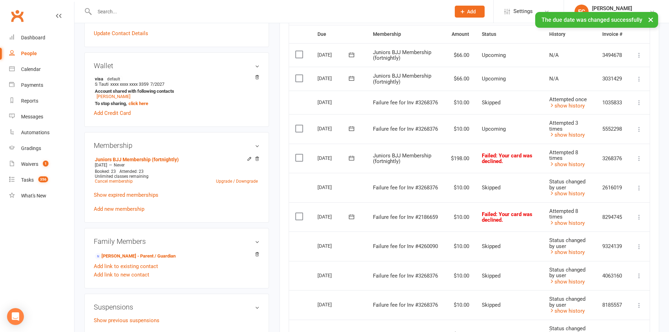
click at [350, 157] on icon at bounding box center [351, 157] width 7 height 7
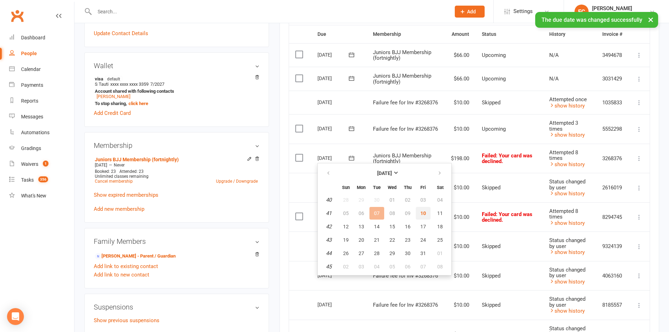
click at [421, 215] on span "10" at bounding box center [423, 213] width 6 height 6
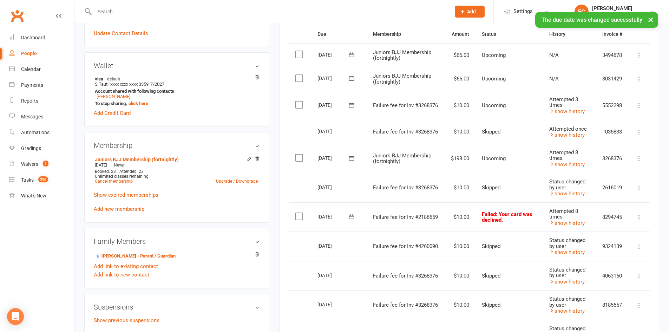
click at [351, 215] on icon at bounding box center [351, 216] width 7 height 7
click at [424, 271] on span "10" at bounding box center [423, 272] width 6 height 6
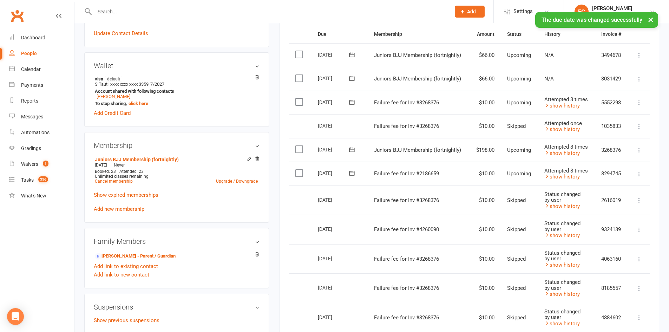
click at [290, 209] on td "Select this" at bounding box center [300, 199] width 22 height 29
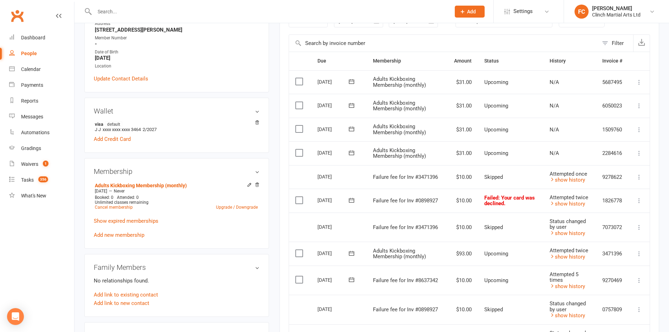
scroll to position [140, 0]
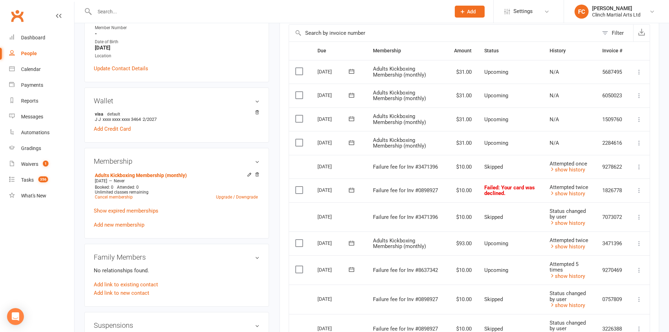
click at [350, 192] on icon at bounding box center [350, 189] width 5 height 5
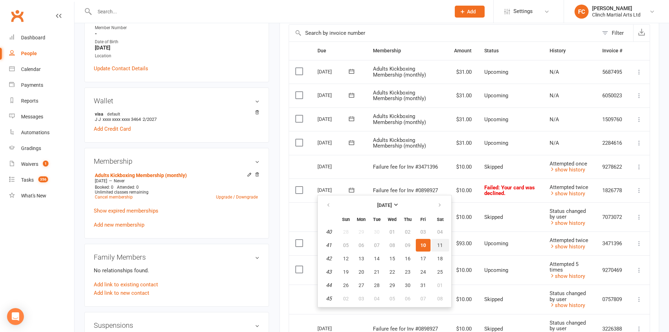
click at [439, 243] on span "11" at bounding box center [440, 245] width 6 height 6
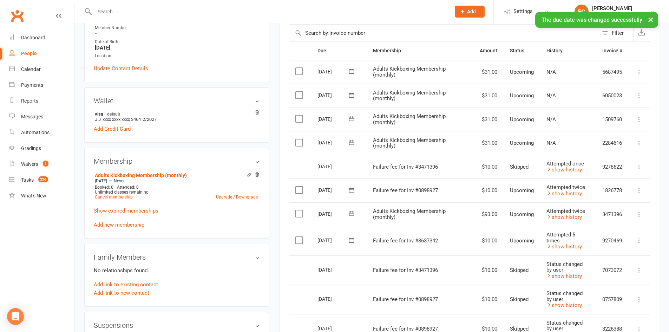
click at [352, 189] on icon at bounding box center [351, 189] width 7 height 7
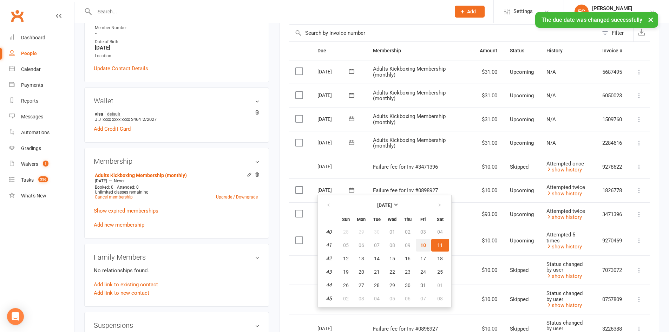
click at [417, 245] on button "10" at bounding box center [423, 245] width 15 height 13
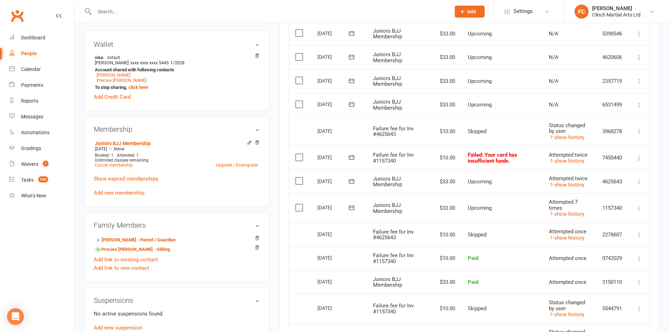
scroll to position [211, 0]
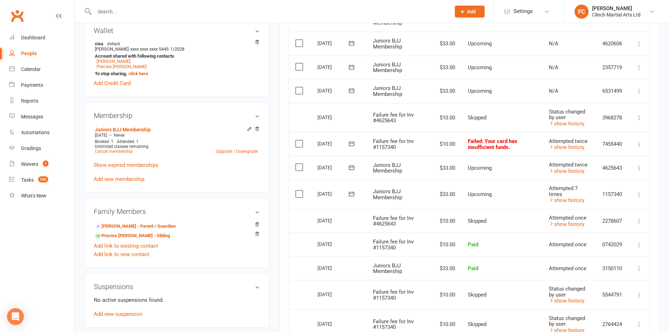
click at [349, 167] on icon at bounding box center [350, 167] width 5 height 5
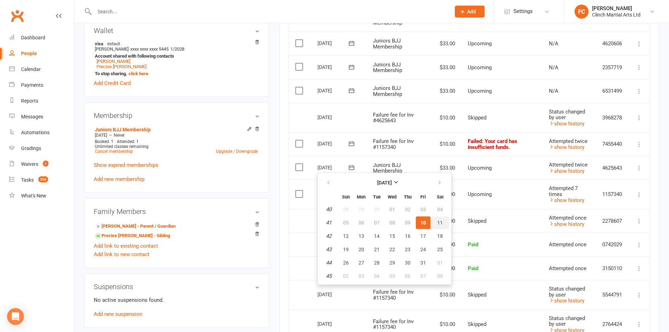
click at [438, 224] on span "11" at bounding box center [440, 223] width 6 height 6
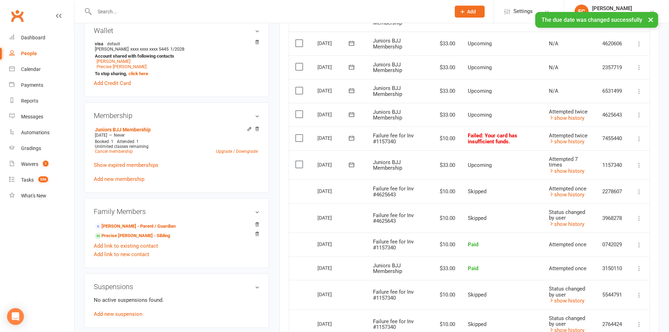
click at [351, 112] on icon at bounding box center [351, 114] width 7 height 7
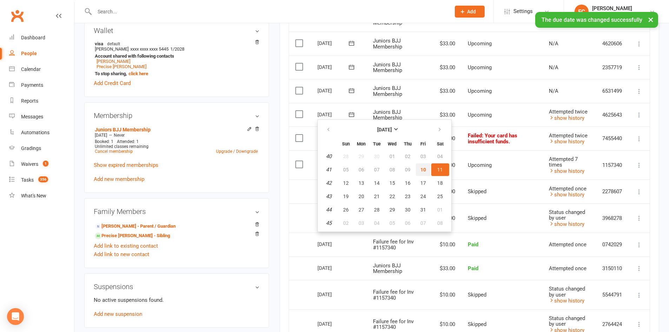
click at [422, 170] on span "10" at bounding box center [423, 170] width 6 height 6
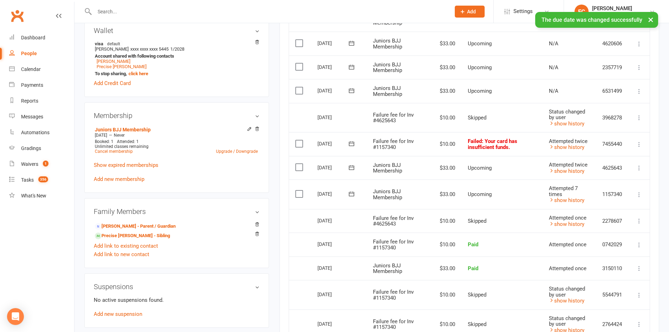
click at [353, 143] on icon at bounding box center [350, 143] width 5 height 5
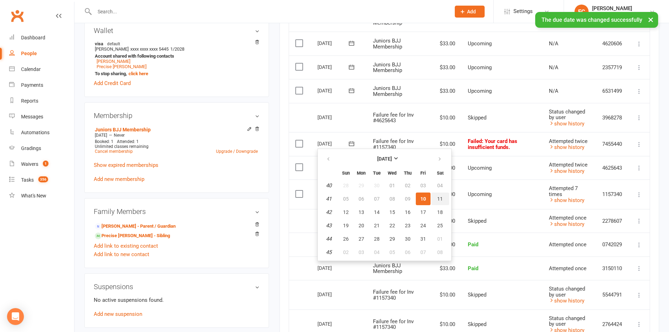
click at [436, 197] on button "11" at bounding box center [440, 198] width 18 height 13
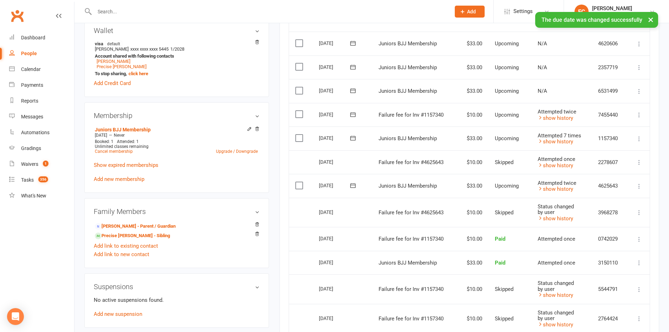
click at [353, 115] on icon at bounding box center [352, 114] width 7 height 7
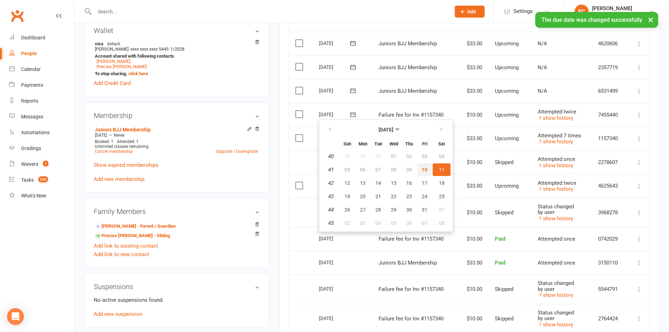
drag, startPoint x: 426, startPoint y: 170, endPoint x: 375, endPoint y: 42, distance: 138.1
click at [426, 170] on span "10" at bounding box center [424, 170] width 6 height 6
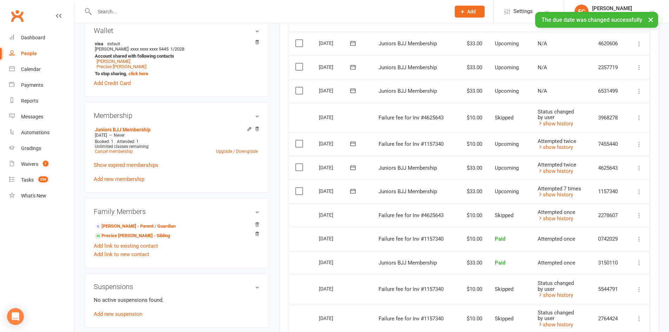
click at [301, 119] on td "Select this" at bounding box center [301, 117] width 24 height 29
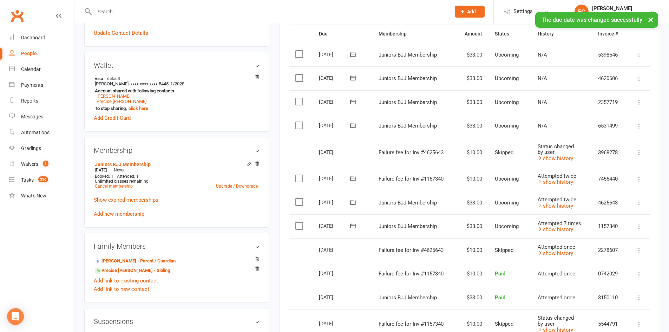
scroll to position [175, 0]
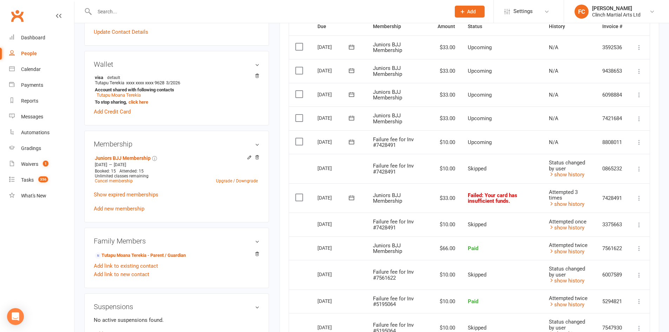
scroll to position [211, 0]
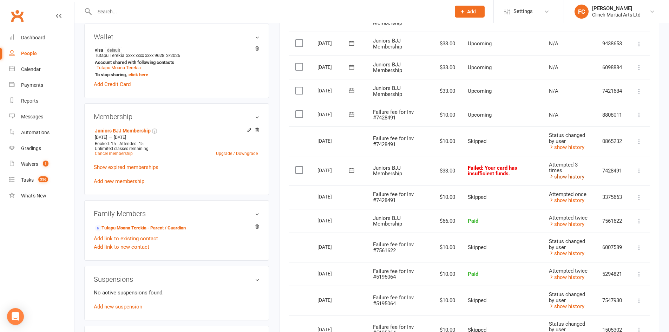
click at [569, 177] on link "show history" at bounding box center [566, 176] width 35 height 6
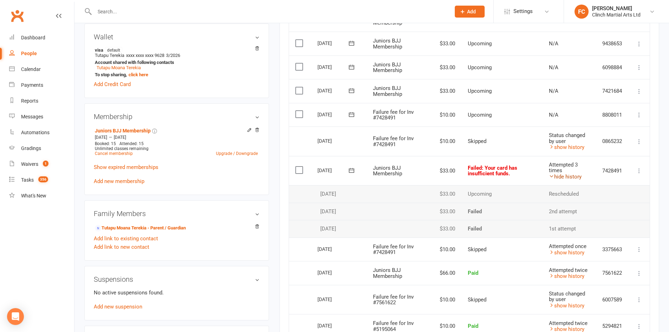
click at [569, 177] on link "hide history" at bounding box center [565, 176] width 33 height 6
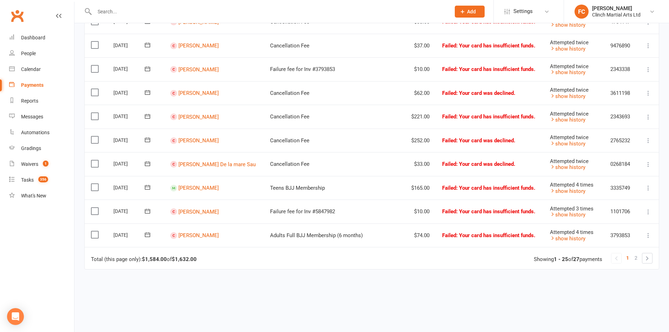
scroll to position [491, 0]
click at [645, 258] on link at bounding box center [647, 257] width 10 height 10
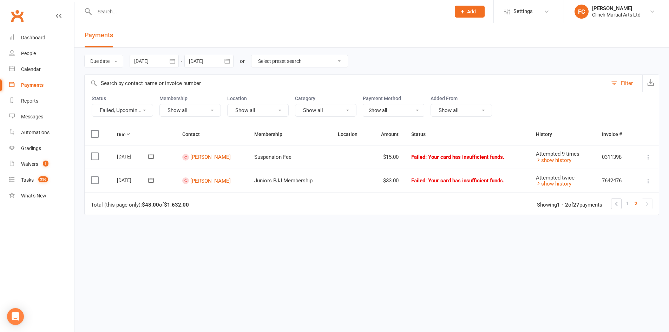
scroll to position [0, 0]
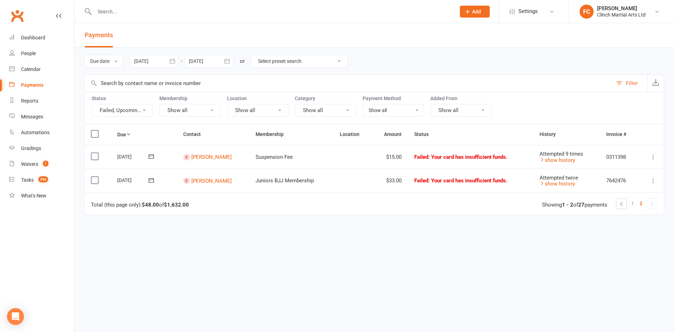
click at [617, 209] on td "Total (this page only): $48.00 of $1,632.00 1 2 Showing 1 - 2 of 27 payments" at bounding box center [374, 203] width 579 height 22
click at [621, 205] on link at bounding box center [621, 204] width 10 height 10
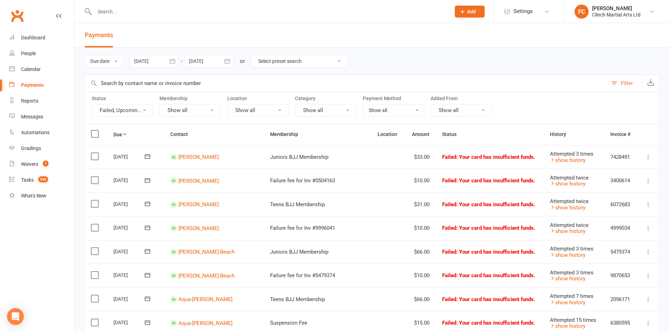
click at [513, 97] on div "Status Failed, Upcomin... Membership Show all Location Show all Category Show a…" at bounding box center [371, 108] width 574 height 32
click at [430, 54] on div "Due date Due date Date paid Date failed [DATE] [DATE] Sun Mon Tue Wed Thu Fri S…" at bounding box center [371, 61] width 574 height 27
